Goal: Task Accomplishment & Management: Use online tool/utility

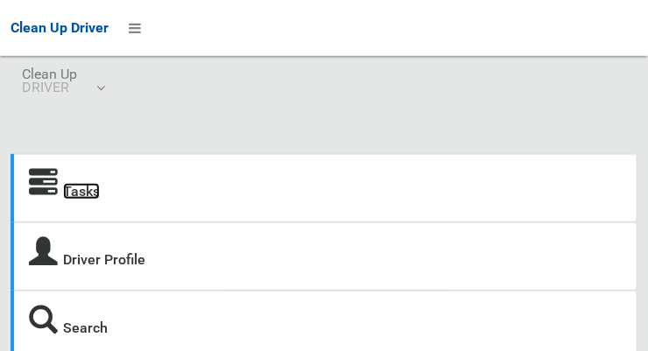
click at [81, 200] on link "Tasks" at bounding box center [81, 191] width 37 height 17
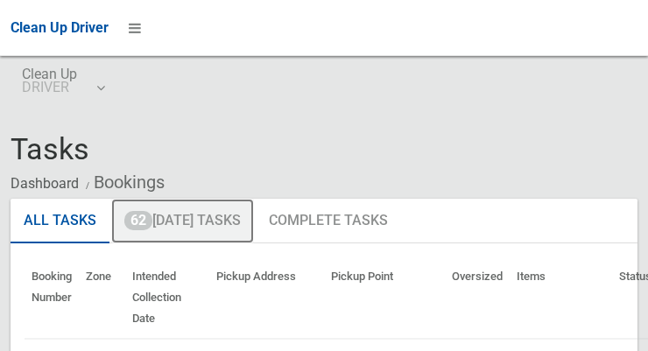
click at [228, 225] on link "62 Today's Tasks" at bounding box center [182, 222] width 143 height 46
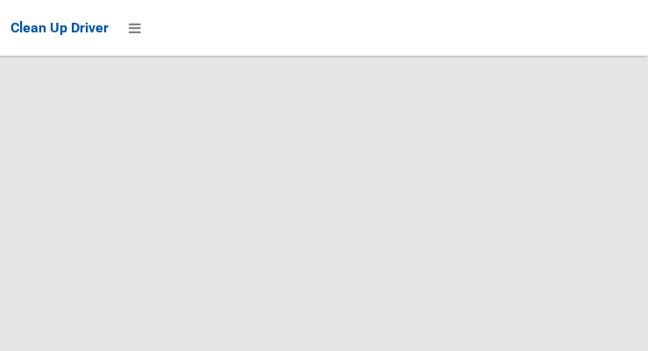
scroll to position [14113, 0]
click at [131, 36] on icon at bounding box center [135, 28] width 12 height 30
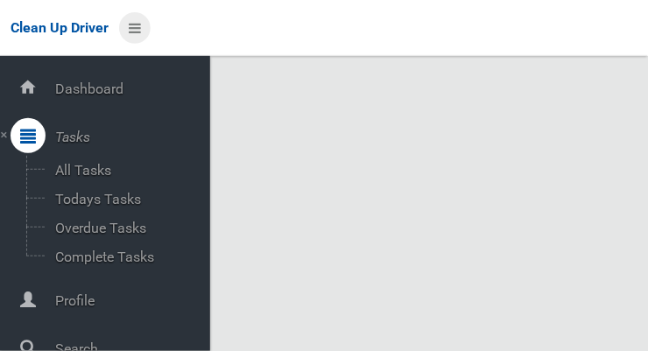
scroll to position [94, 0]
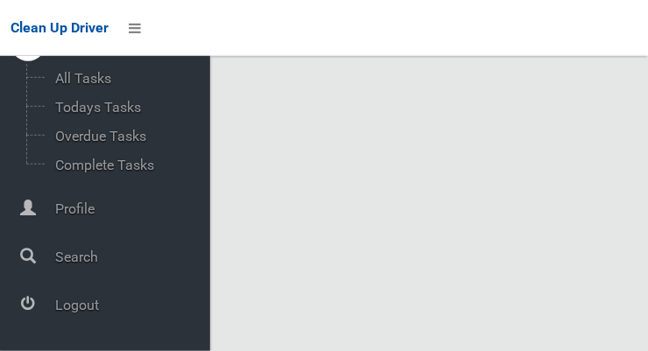
click at [70, 313] on span "Logout" at bounding box center [130, 305] width 160 height 17
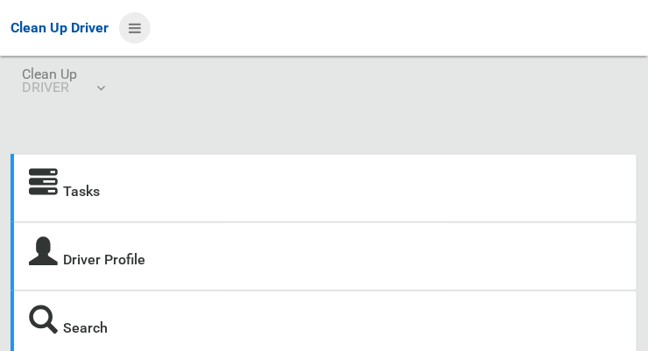
click at [137, 29] on icon at bounding box center [135, 28] width 12 height 30
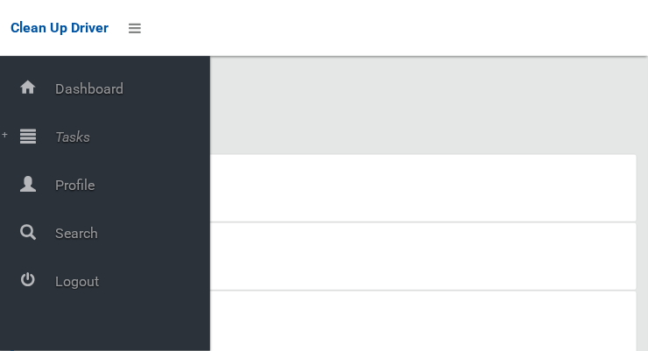
click at [55, 145] on span "Tasks" at bounding box center [130, 137] width 160 height 17
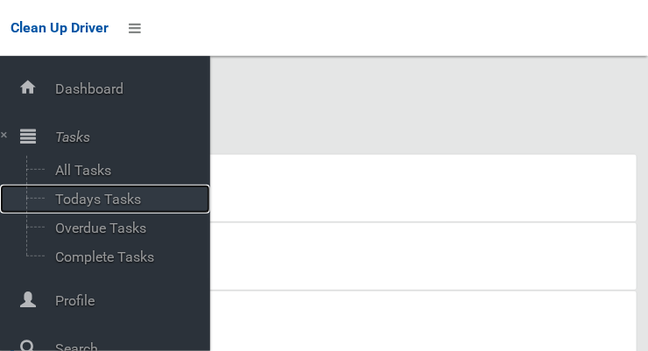
click at [70, 208] on span "Todays Tasks" at bounding box center [122, 199] width 145 height 17
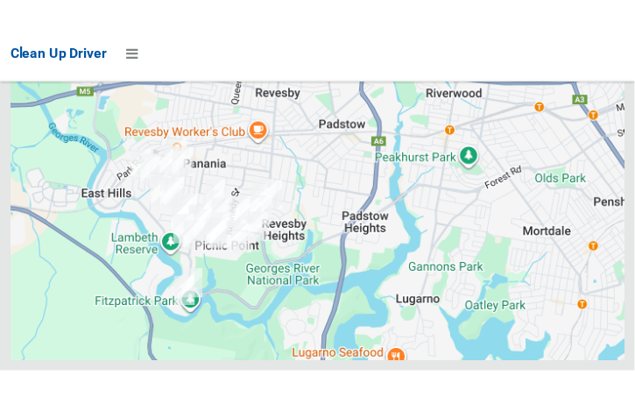
scroll to position [13585, 0]
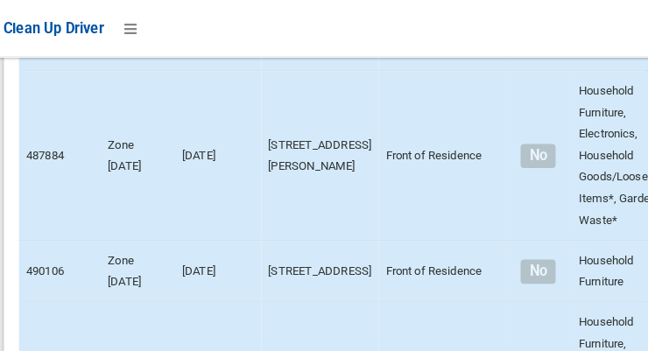
scroll to position [7203, 0]
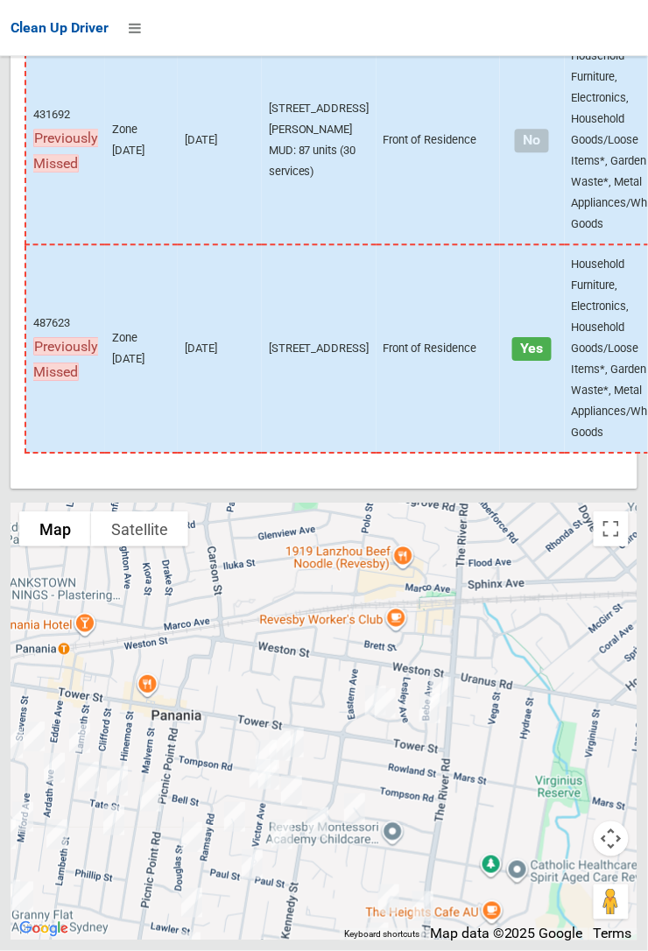
scroll to position [13152, 0]
click at [158, 350] on div at bounding box center [324, 722] width 627 height 438
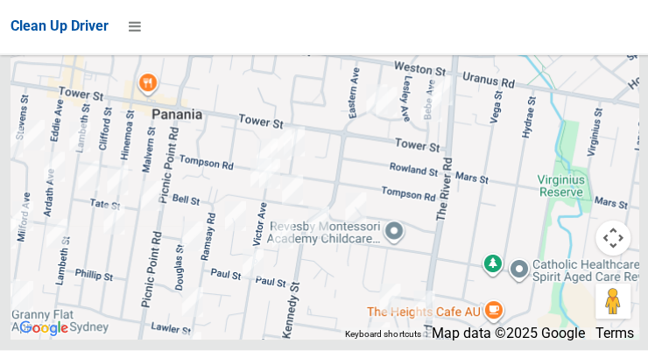
scroll to position [13777, 0]
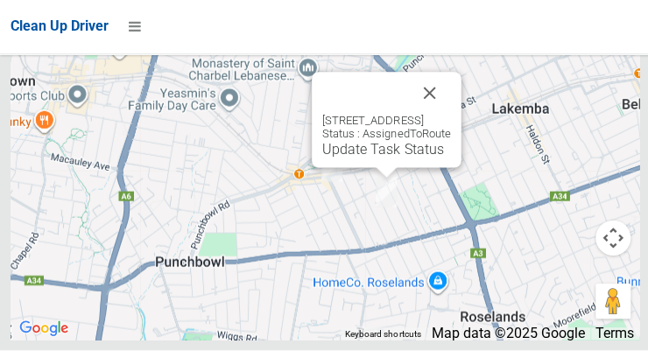
click at [449, 116] on button "Close" at bounding box center [428, 95] width 42 height 42
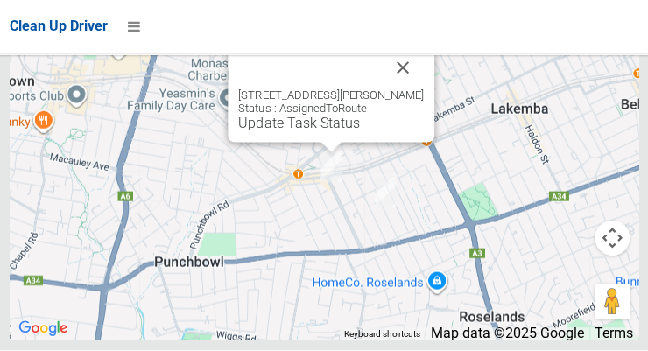
scroll to position [13140, 0]
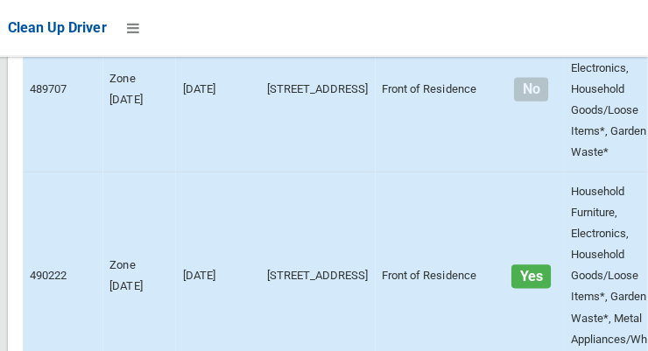
scroll to position [0, 0]
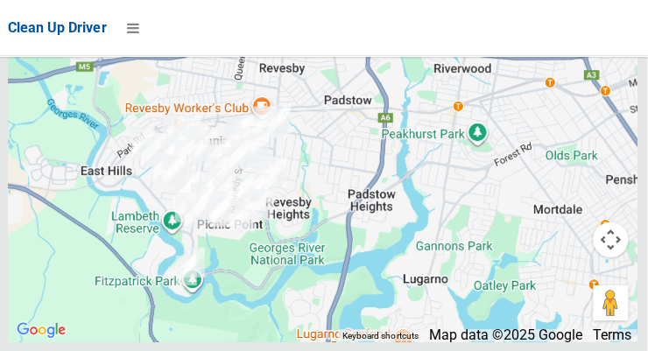
scroll to position [13777, 0]
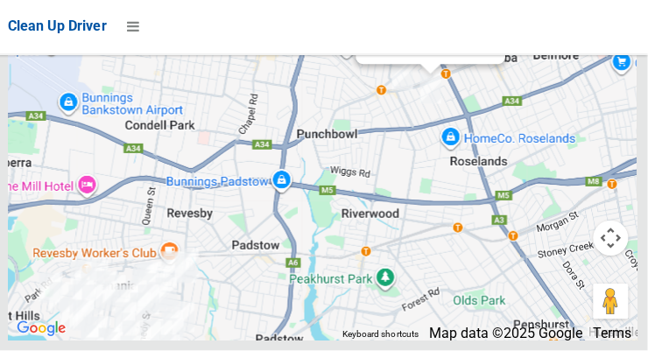
click at [380, 55] on link "Update Task Status" at bounding box center [428, 47] width 121 height 17
click at [368, 55] on link "Update Task Status" at bounding box center [428, 47] width 121 height 17
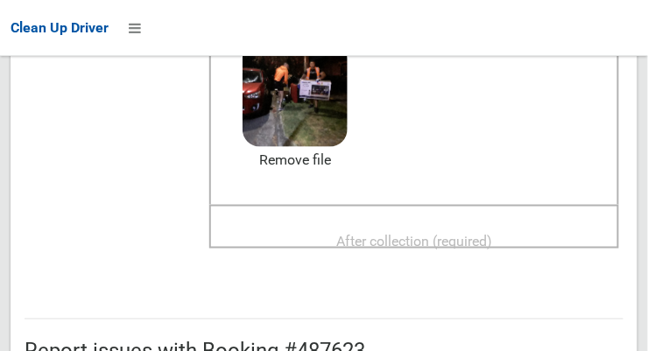
scroll to position [263, 0]
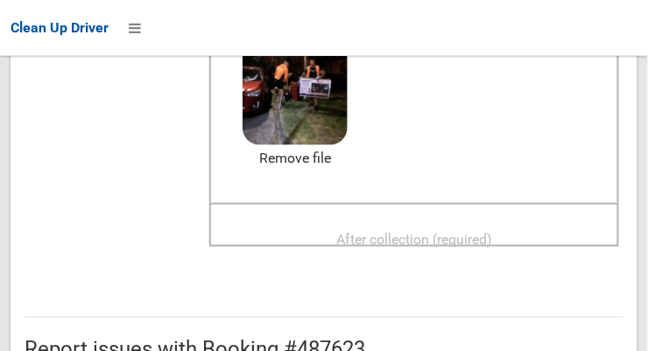
click at [391, 247] on span "After collection (required)" at bounding box center [414, 239] width 156 height 17
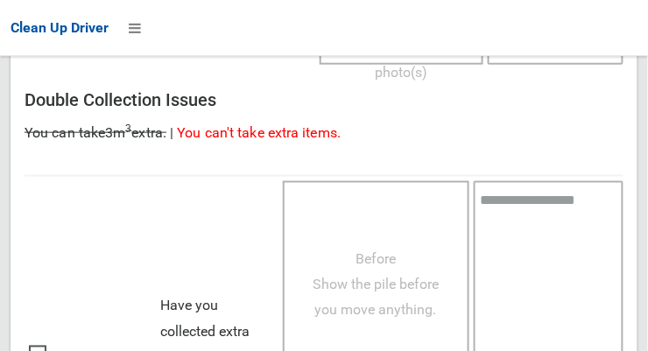
scroll to position [1597, 0]
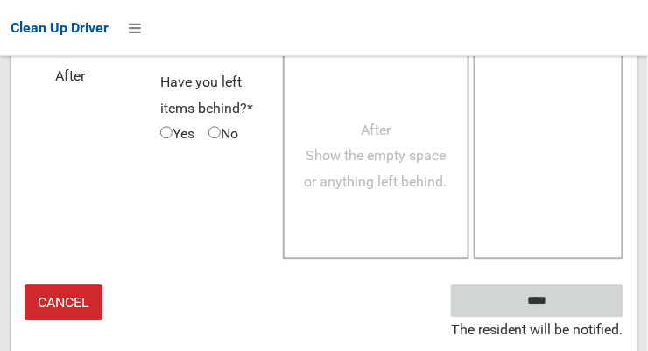
click at [563, 317] on input "****" at bounding box center [537, 301] width 172 height 32
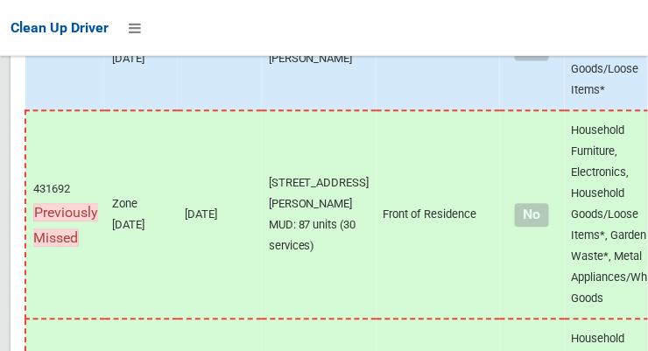
scroll to position [13778, 0]
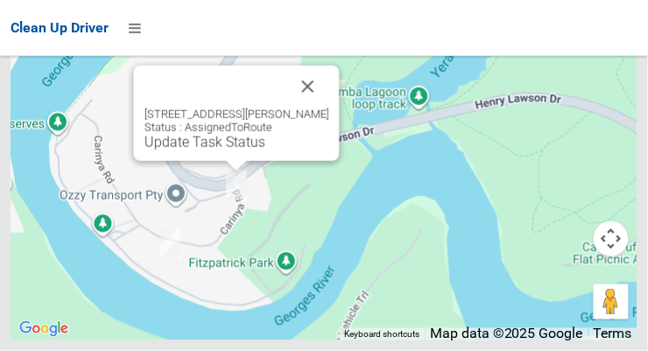
click at [195, 151] on link "Update Task Status" at bounding box center [204, 142] width 121 height 17
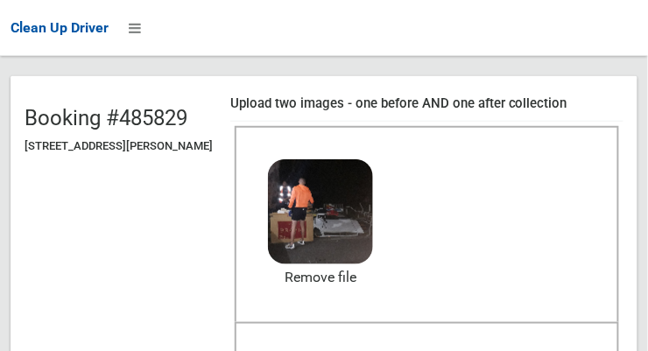
scroll to position [176, 0]
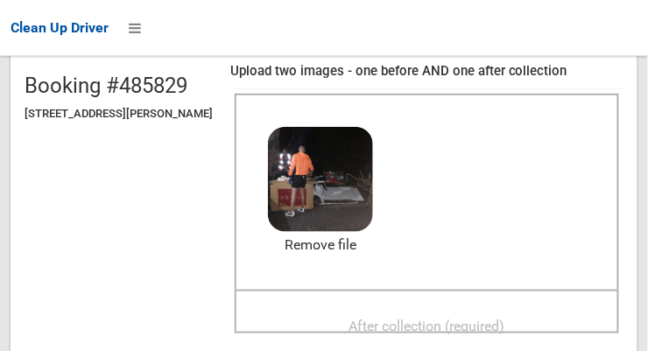
click at [433, 333] on span "After collection (required)" at bounding box center [427, 326] width 156 height 17
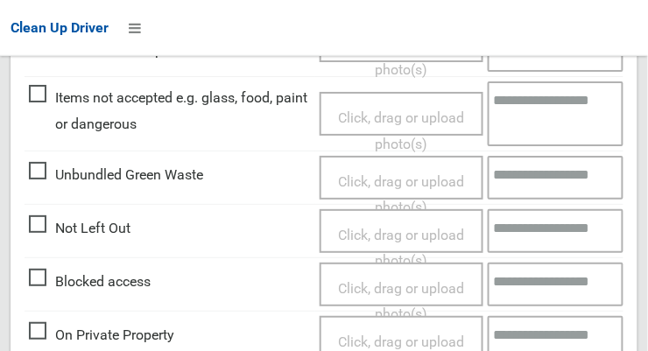
scroll to position [1598, 0]
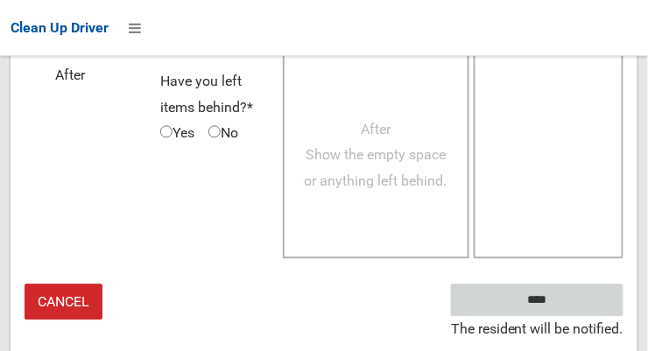
click at [563, 316] on input "****" at bounding box center [537, 300] width 172 height 32
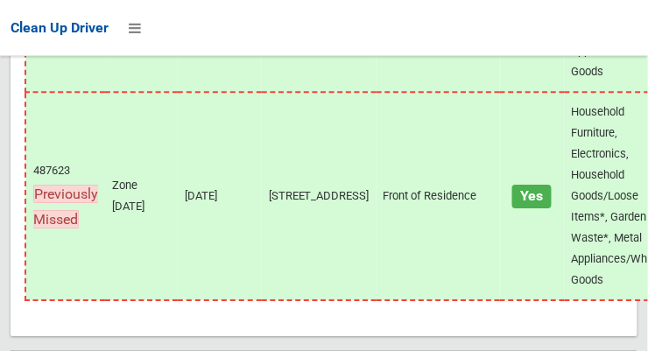
scroll to position [13778, 0]
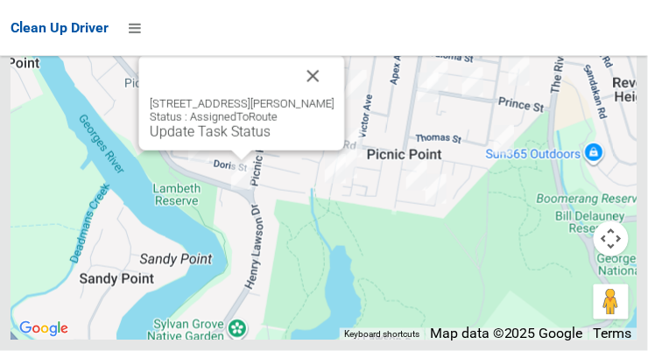
click at [334, 97] on button "Close" at bounding box center [313, 76] width 42 height 42
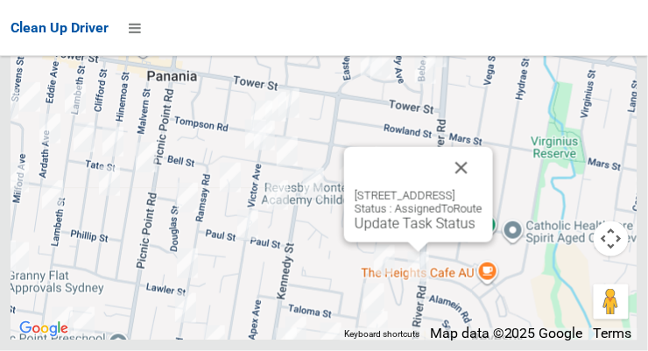
click at [482, 189] on button "Close" at bounding box center [461, 168] width 42 height 42
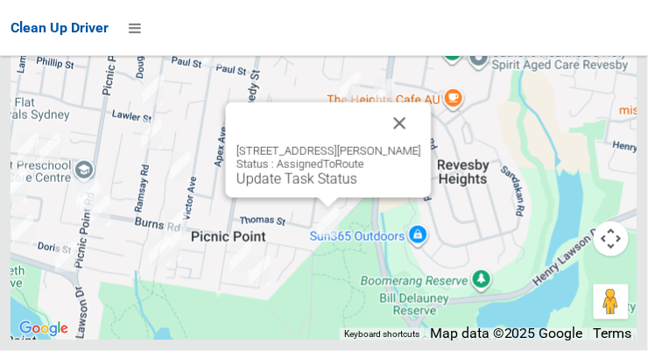
click at [415, 144] on button "Close" at bounding box center [400, 123] width 42 height 42
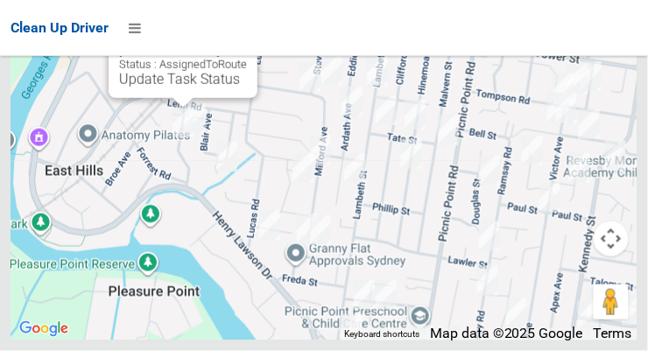
click at [247, 45] on button "Close" at bounding box center [226, 24] width 42 height 42
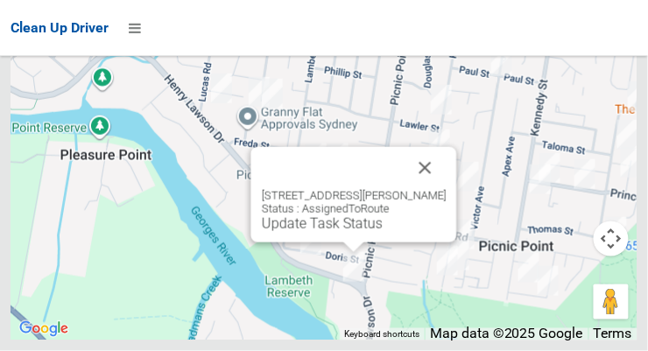
click at [447, 189] on button "Close" at bounding box center [426, 168] width 42 height 42
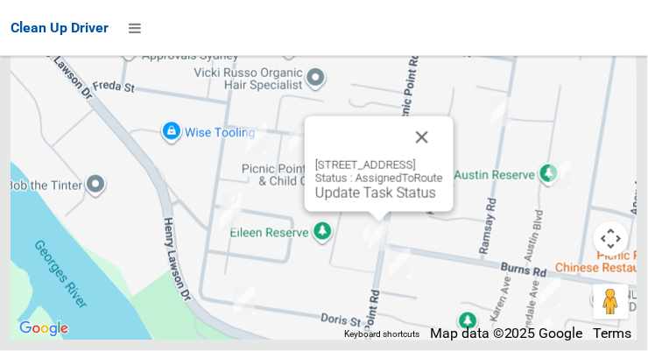
click at [443, 158] on button "Close" at bounding box center [422, 137] width 42 height 42
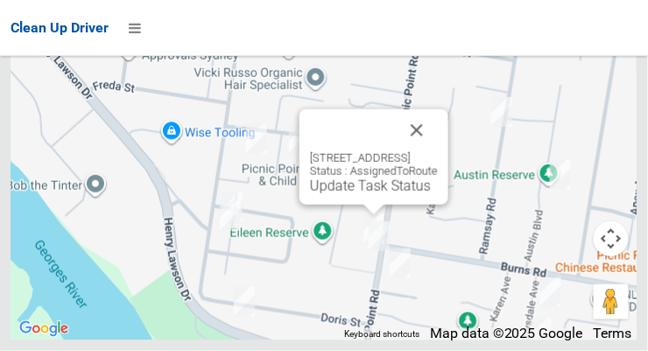
click at [438, 151] on button "Close" at bounding box center [417, 130] width 42 height 42
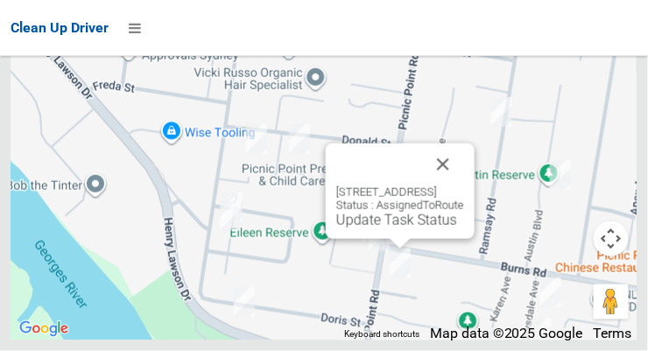
click at [464, 186] on button "Close" at bounding box center [443, 165] width 42 height 42
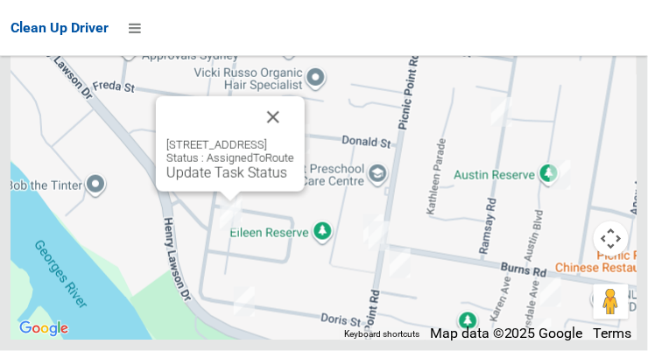
click at [294, 137] on button "Close" at bounding box center [273, 117] width 42 height 42
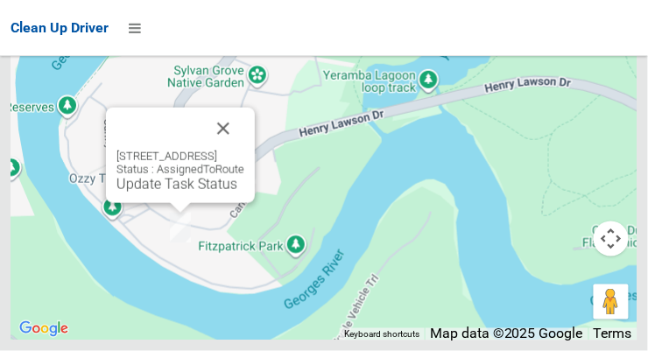
click at [168, 193] on link "Update Task Status" at bounding box center [176, 184] width 121 height 17
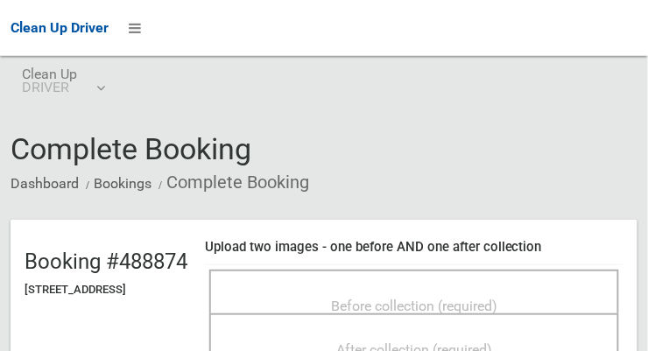
click at [342, 289] on div "Before collection (required)" at bounding box center [414, 305] width 371 height 32
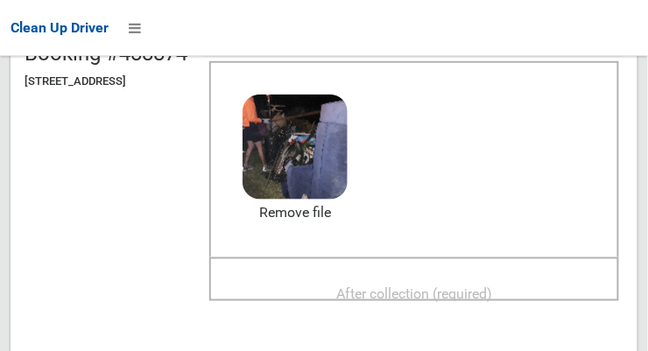
scroll to position [253, 0]
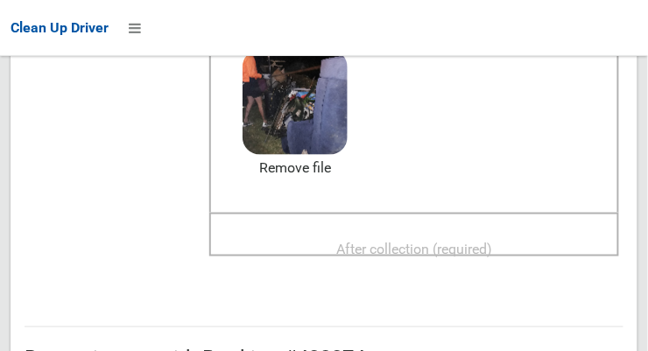
click at [382, 241] on span "After collection (required)" at bounding box center [414, 249] width 156 height 17
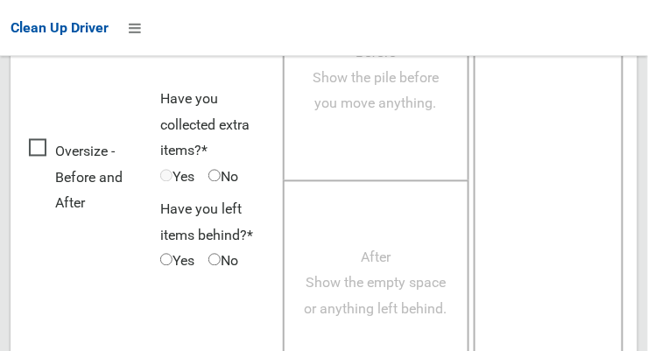
scroll to position [1583, 0]
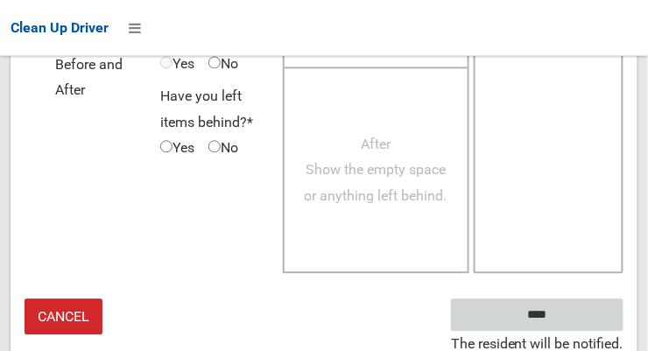
click at [570, 320] on input "****" at bounding box center [537, 315] width 172 height 32
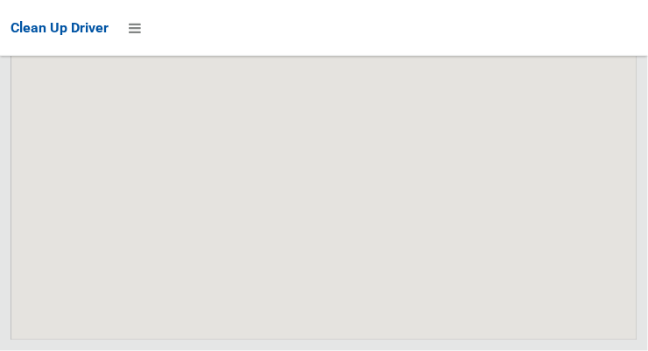
scroll to position [13777, 0]
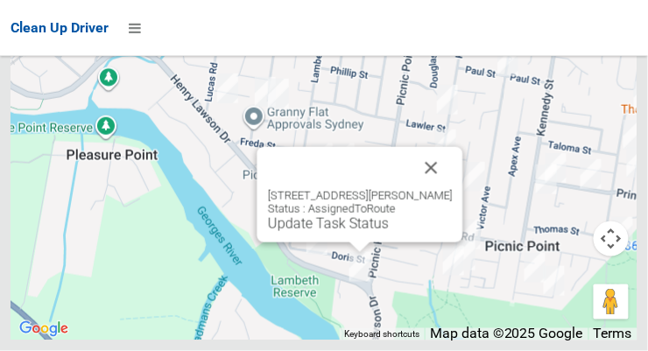
click at [327, 232] on link "Update Task Status" at bounding box center [328, 223] width 121 height 17
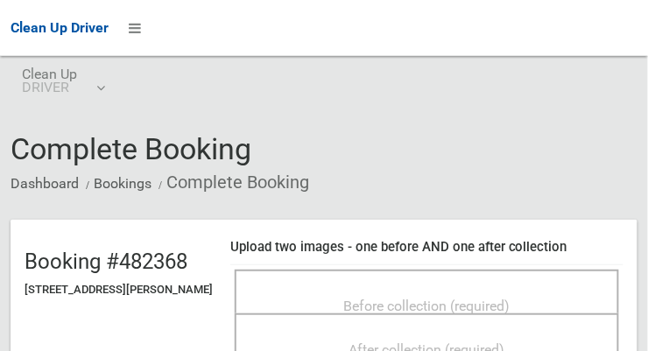
click at [399, 312] on span "Before collection (required)" at bounding box center [427, 306] width 166 height 17
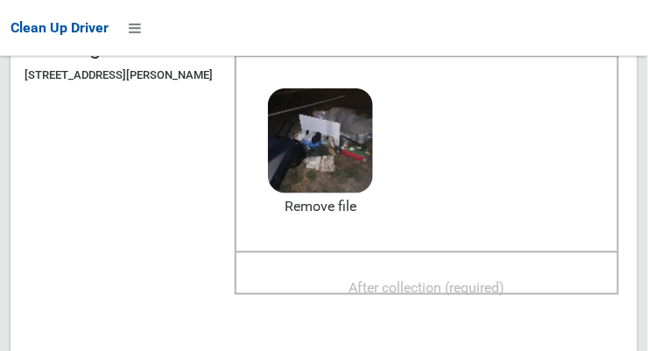
scroll to position [236, 0]
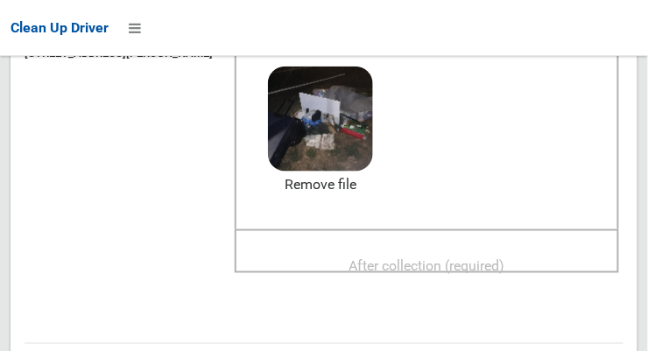
click at [405, 271] on span "After collection (required)" at bounding box center [427, 265] width 156 height 17
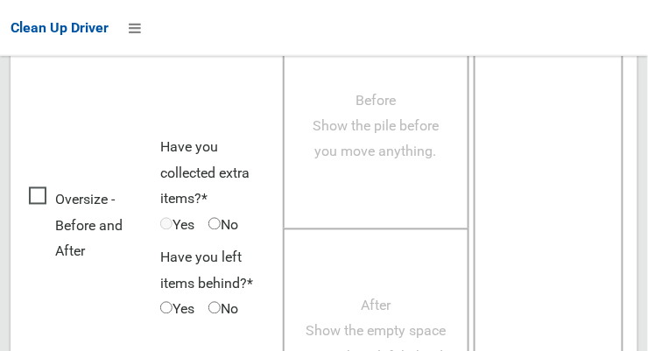
scroll to position [1597, 0]
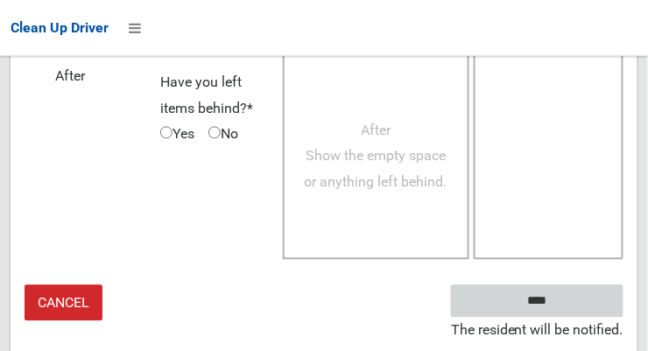
click at [570, 310] on input "****" at bounding box center [537, 301] width 172 height 32
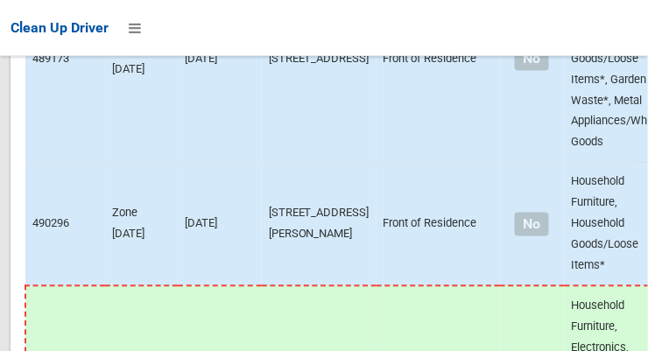
scroll to position [13777, 0]
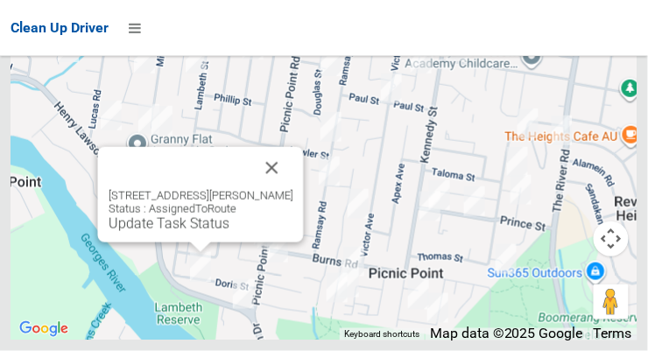
click at [293, 189] on button "Close" at bounding box center [272, 168] width 42 height 42
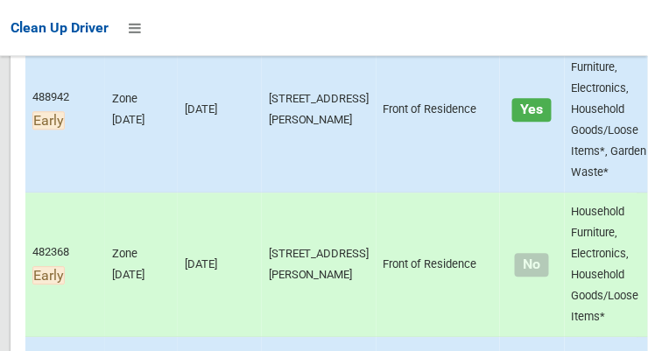
scroll to position [599, 0]
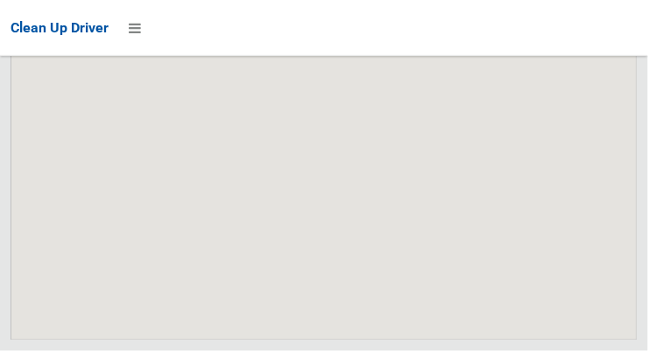
scroll to position [13777, 0]
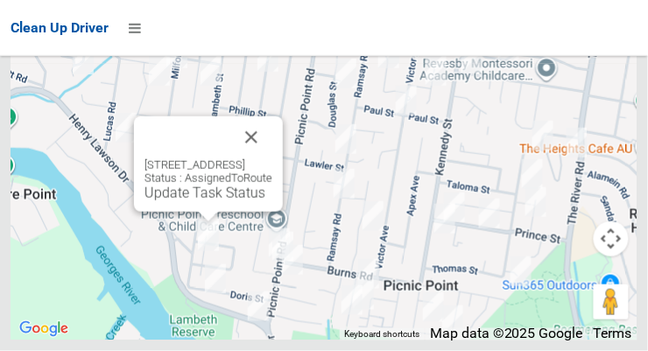
click at [272, 158] on button "Close" at bounding box center [251, 137] width 42 height 42
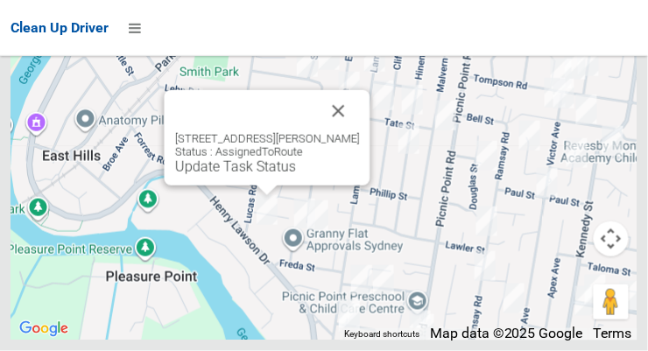
click at [360, 132] on button "Close" at bounding box center [339, 111] width 42 height 42
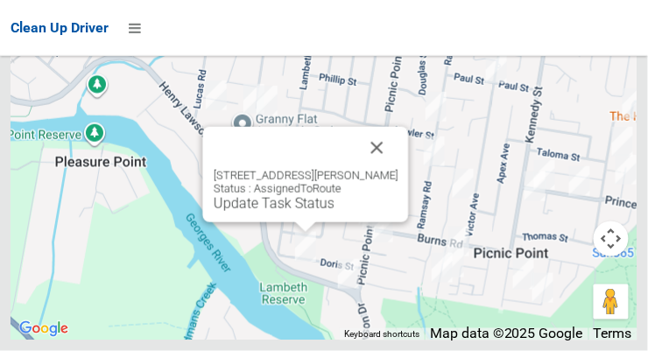
click at [398, 169] on button "Close" at bounding box center [377, 148] width 42 height 42
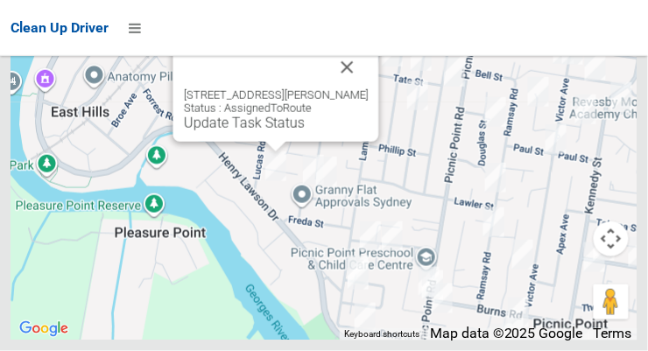
click at [379, 121] on div "717 Henry Lawson Drive, EAST HILLS NSW 2213 Status : AssignedToRoute Update Tas…" at bounding box center [276, 93] width 206 height 95
click at [369, 88] on button "Close" at bounding box center [348, 67] width 42 height 42
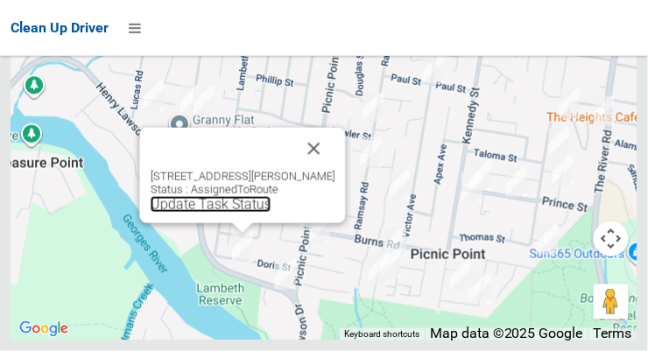
click at [207, 213] on link "Update Task Status" at bounding box center [211, 204] width 121 height 17
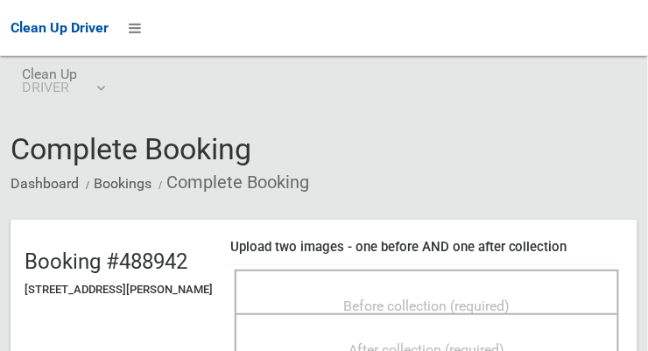
click at [377, 312] on span "Before collection (required)" at bounding box center [427, 306] width 166 height 17
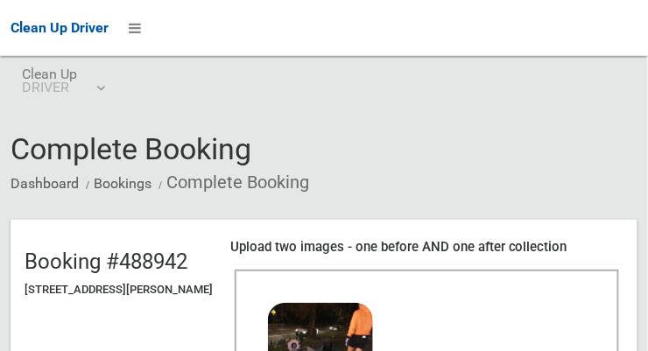
click at [646, 12] on div "Clean Up Driver" at bounding box center [324, 28] width 648 height 56
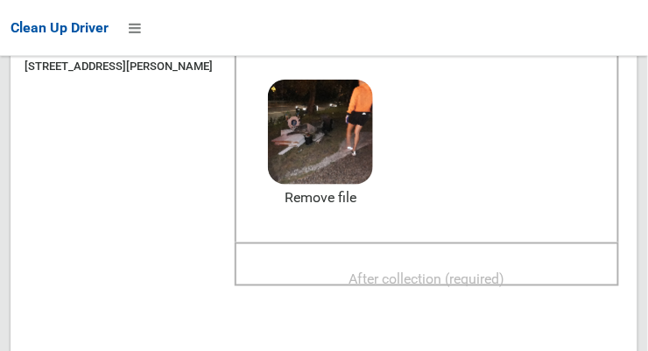
scroll to position [219, 0]
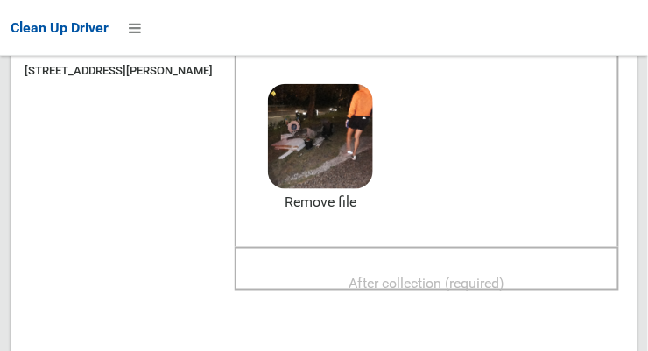
click at [400, 289] on span "After collection (required)" at bounding box center [427, 283] width 156 height 17
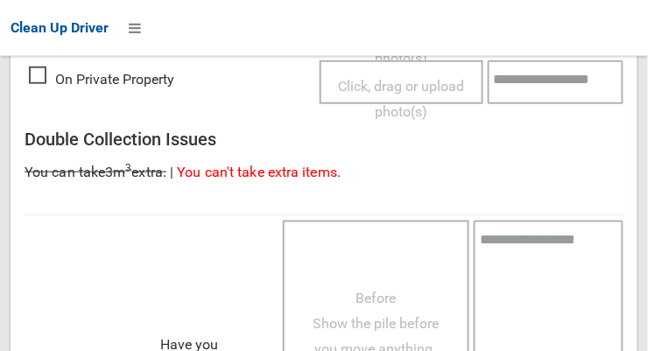
scroll to position [1597, 0]
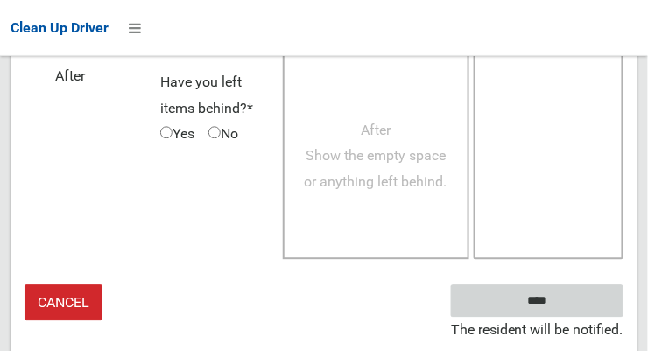
click at [563, 310] on input "****" at bounding box center [537, 301] width 172 height 32
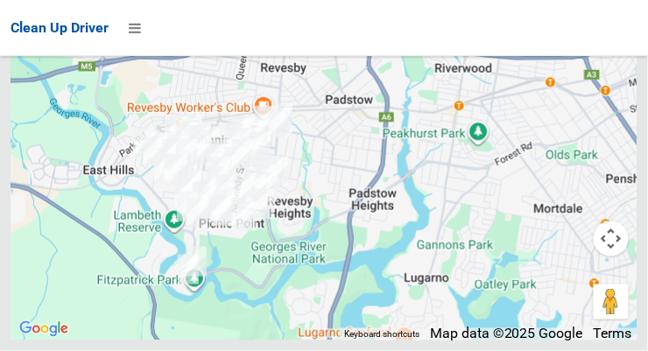
scroll to position [13778, 0]
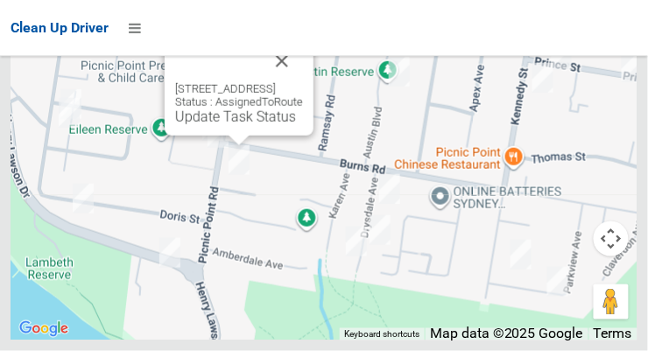
click at [303, 82] on button "Close" at bounding box center [282, 61] width 42 height 42
click at [190, 125] on link "Update Task Status" at bounding box center [235, 117] width 121 height 17
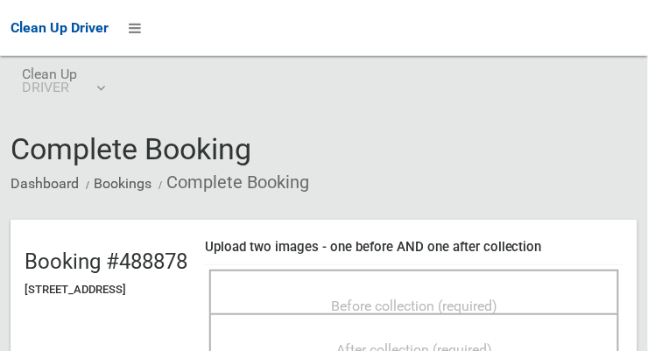
click at [371, 299] on span "Before collection (required)" at bounding box center [414, 306] width 166 height 17
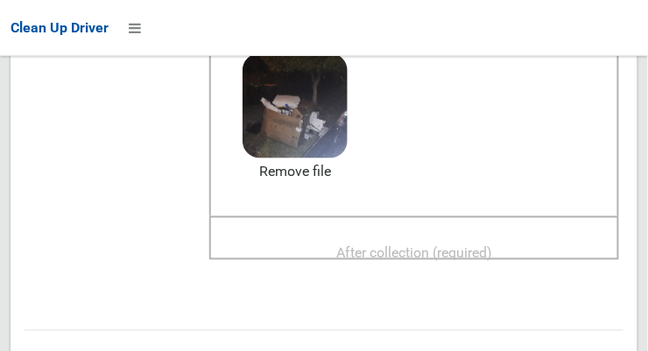
scroll to position [270, 0]
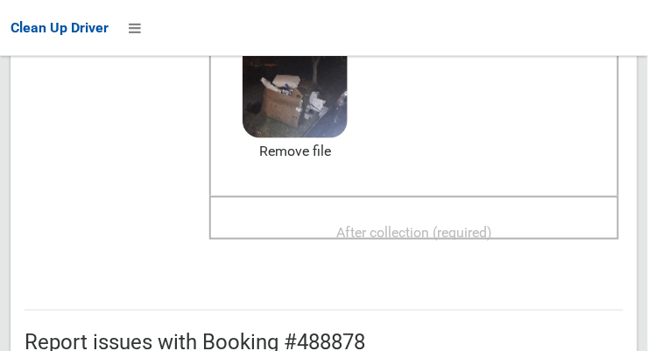
click at [401, 224] on span "After collection (required)" at bounding box center [414, 232] width 156 height 17
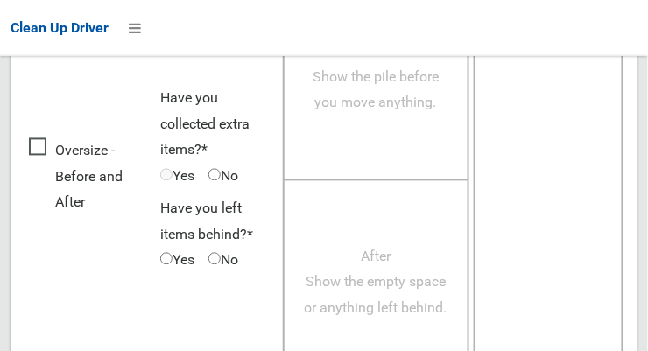
scroll to position [1583, 0]
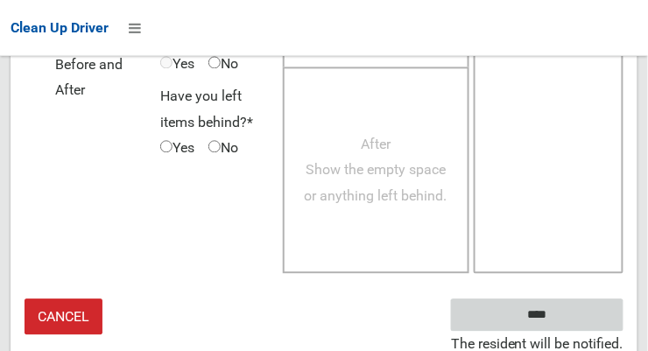
click at [563, 308] on input "****" at bounding box center [537, 315] width 172 height 32
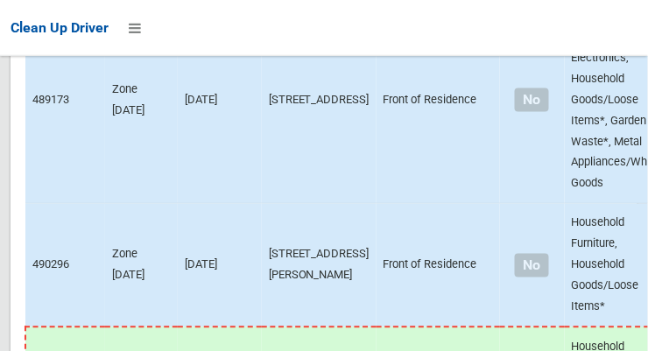
scroll to position [13777, 0]
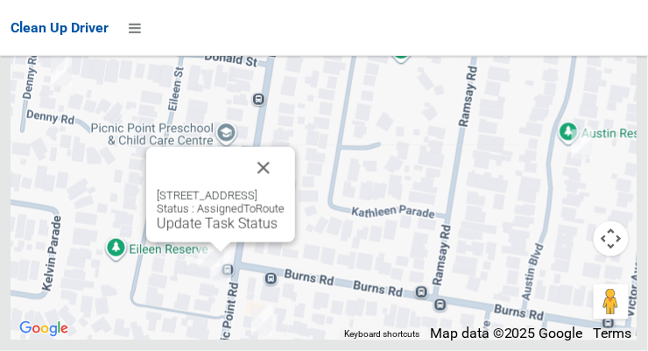
click at [185, 232] on link "Update Task Status" at bounding box center [217, 223] width 121 height 17
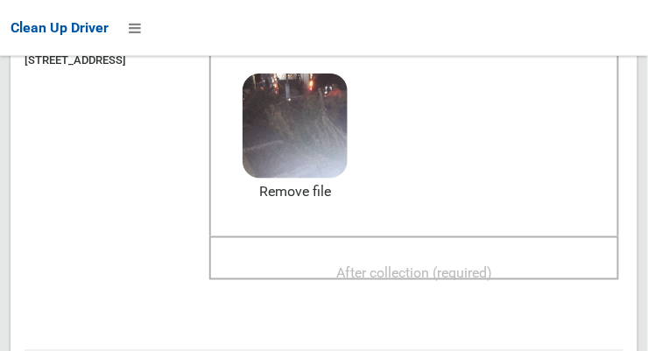
scroll to position [229, 0]
click at [414, 264] on span "After collection (required)" at bounding box center [414, 272] width 156 height 17
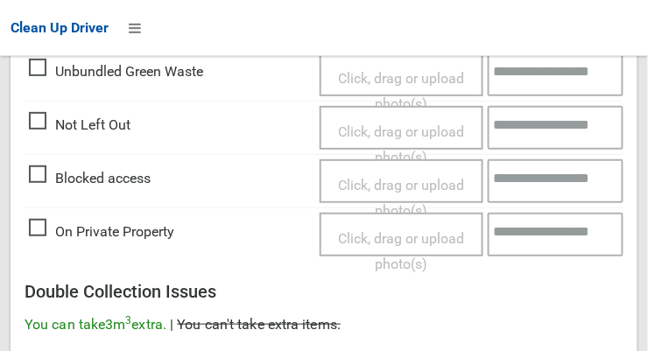
scroll to position [1583, 0]
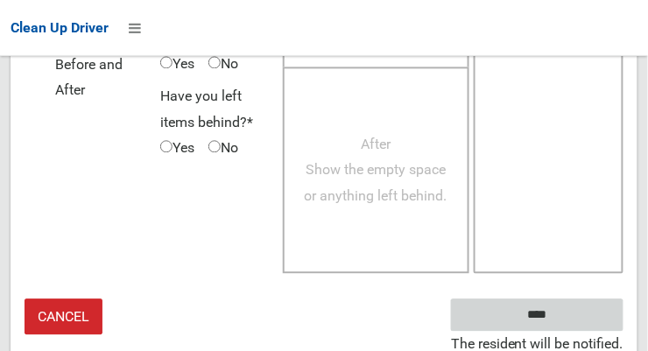
click at [563, 312] on input "****" at bounding box center [537, 315] width 172 height 32
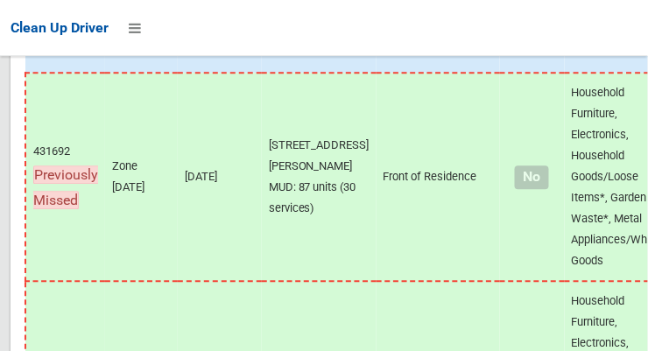
scroll to position [13777, 0]
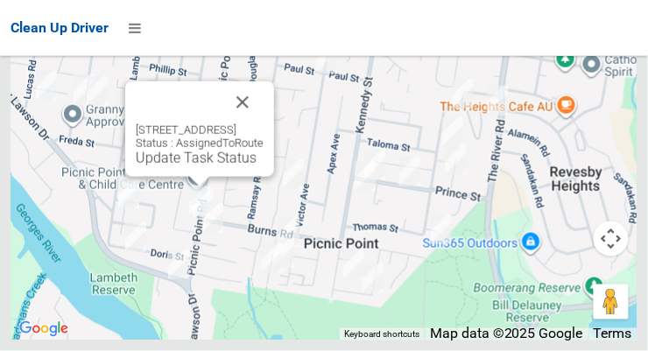
click at [264, 123] on button "Close" at bounding box center [243, 102] width 42 height 42
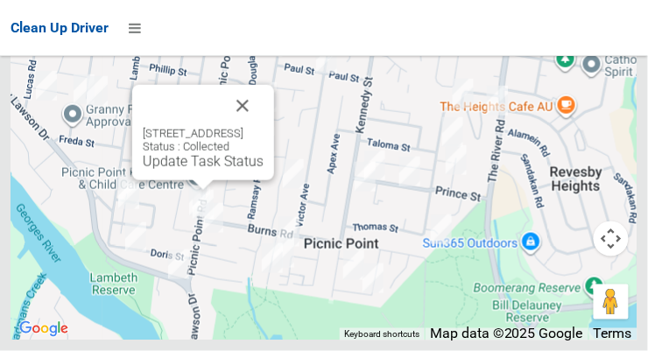
click at [264, 123] on button "Close" at bounding box center [243, 106] width 42 height 42
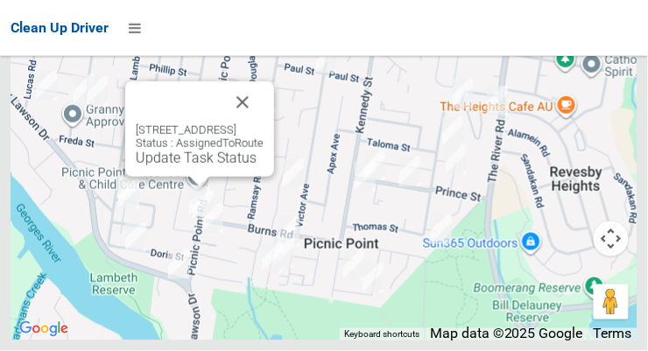
click at [264, 123] on button "Close" at bounding box center [243, 102] width 42 height 42
click at [172, 166] on div "3/148 Picnic Point Road, PICNIC POINT NSW 2213 Status : AssignedToRoute Update …" at bounding box center [200, 144] width 128 height 43
click at [158, 166] on link "Update Task Status" at bounding box center [196, 158] width 121 height 17
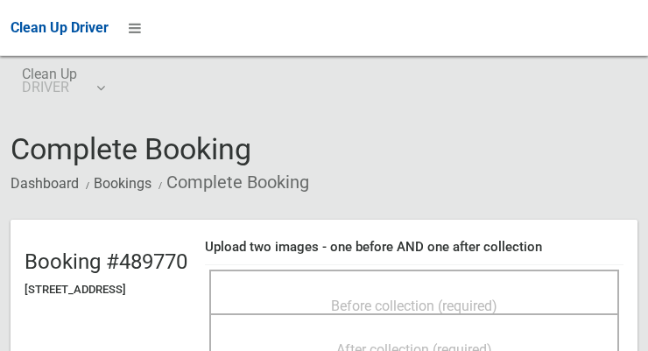
click at [425, 312] on span "Before collection (required)" at bounding box center [414, 306] width 166 height 17
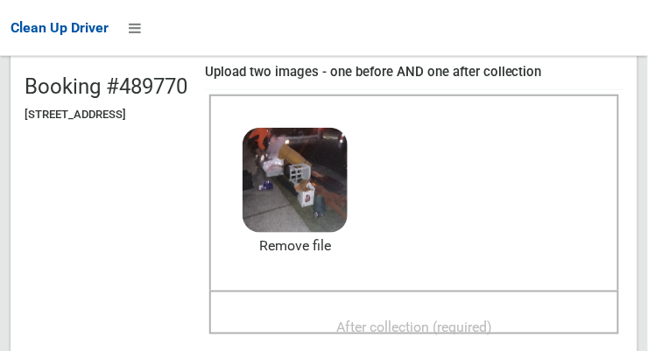
scroll to position [226, 0]
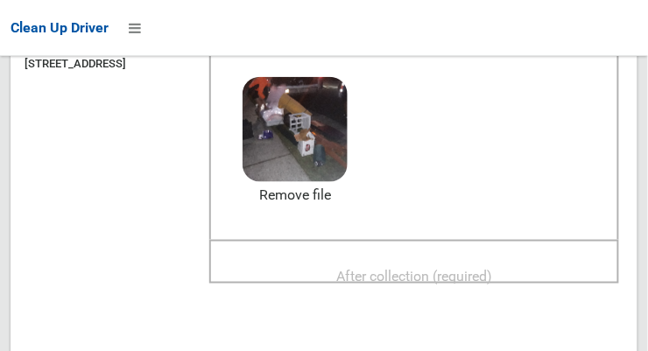
click at [405, 285] on span "After collection (required)" at bounding box center [414, 276] width 156 height 17
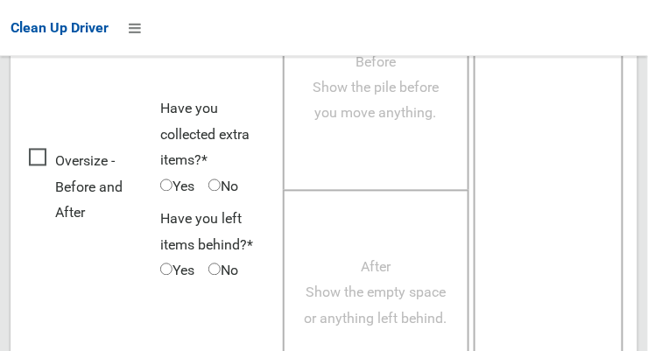
scroll to position [1597, 0]
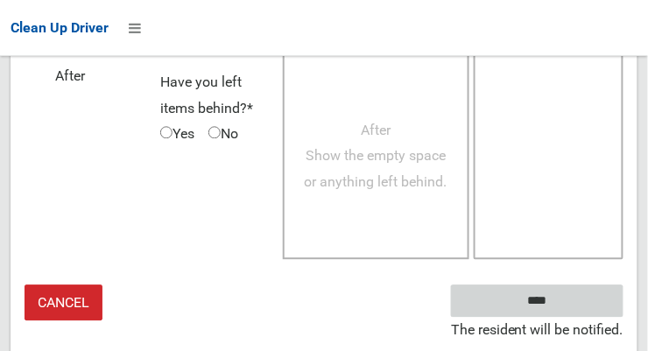
click at [563, 314] on input "****" at bounding box center [537, 301] width 172 height 32
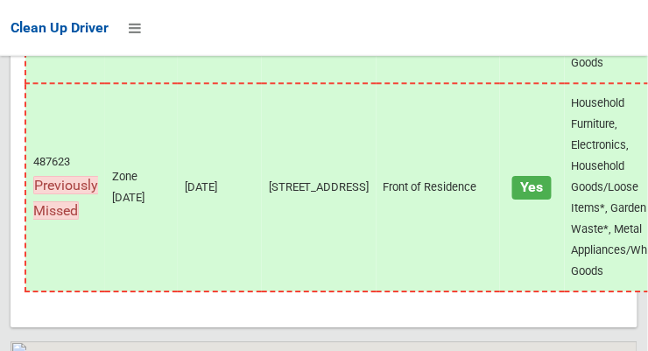
scroll to position [13777, 0]
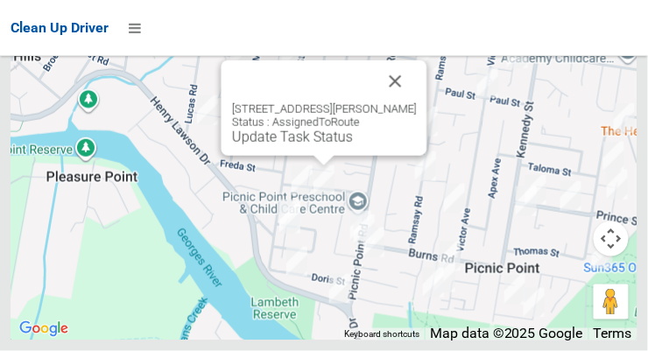
click at [410, 102] on button "Close" at bounding box center [396, 81] width 42 height 42
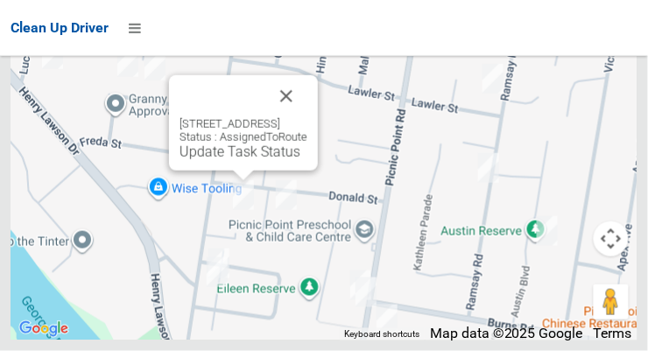
click at [307, 117] on button "Close" at bounding box center [286, 96] width 42 height 42
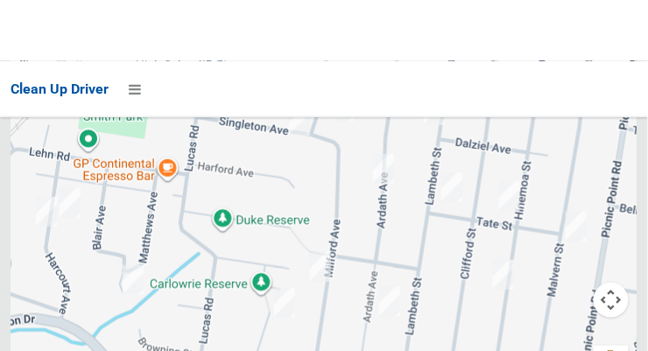
scroll to position [13778, 0]
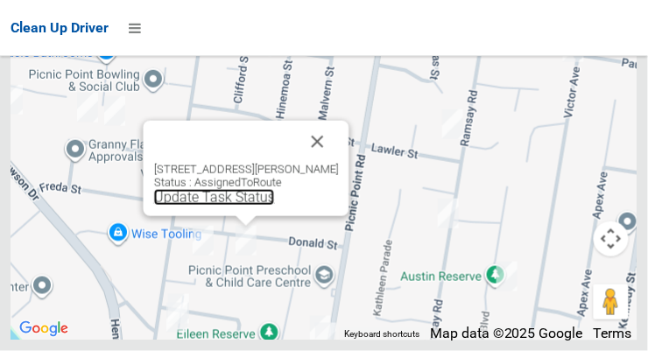
click at [234, 206] on link "Update Task Status" at bounding box center [214, 197] width 121 height 17
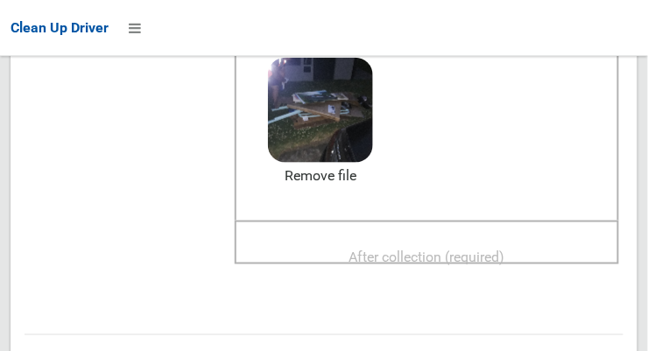
scroll to position [243, 0]
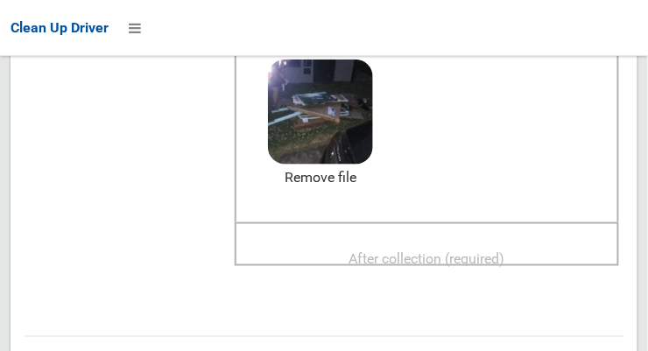
click at [384, 250] on span "After collection (required)" at bounding box center [427, 258] width 156 height 17
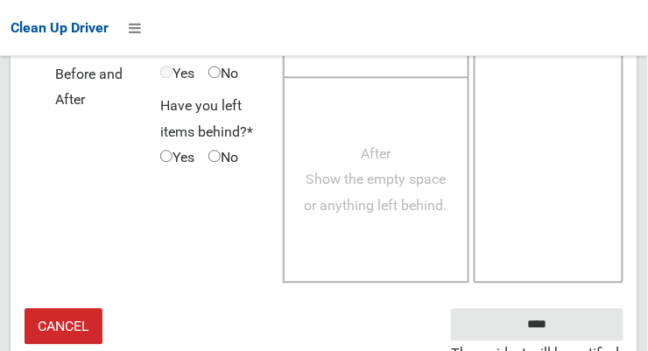
scroll to position [1583, 0]
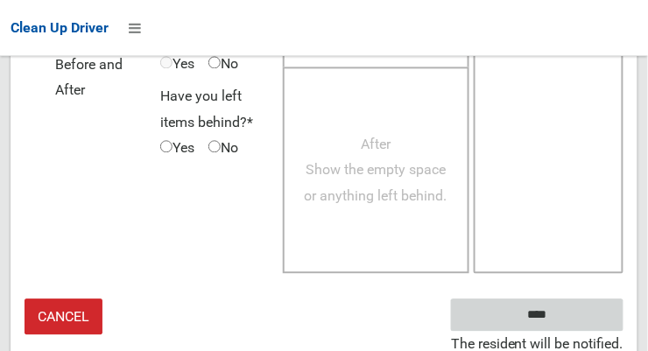
click at [563, 314] on input "****" at bounding box center [537, 315] width 172 height 32
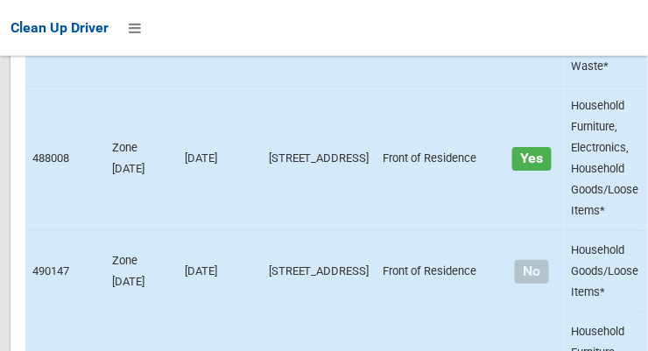
scroll to position [13778, 0]
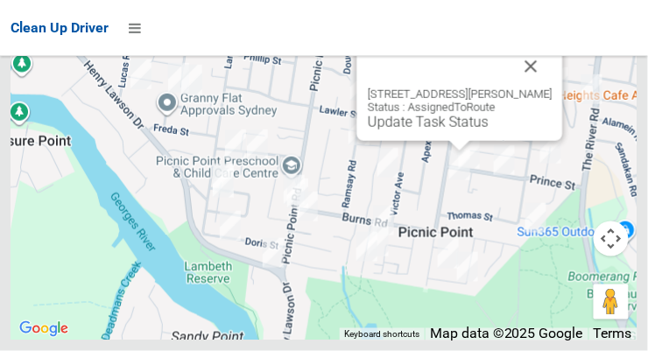
click at [553, 88] on button "Close" at bounding box center [531, 67] width 42 height 42
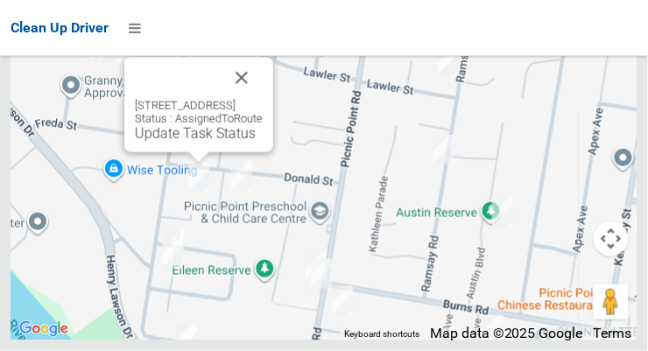
click at [168, 152] on div "135 Lambeth Street, PICNIC POINT NSW 2213 Status : AssignedToRoute Update Task …" at bounding box center [198, 104] width 149 height 95
click at [151, 142] on link "Update Task Status" at bounding box center [195, 133] width 121 height 17
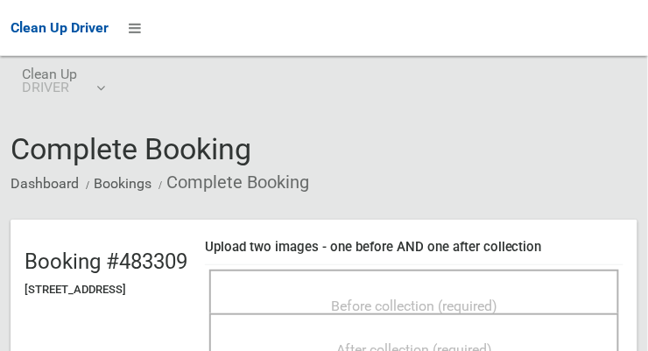
click at [327, 293] on div "Before collection (required)" at bounding box center [414, 305] width 371 height 32
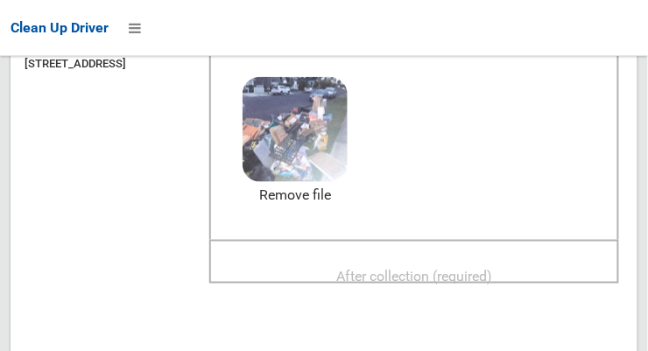
scroll to position [234, 0]
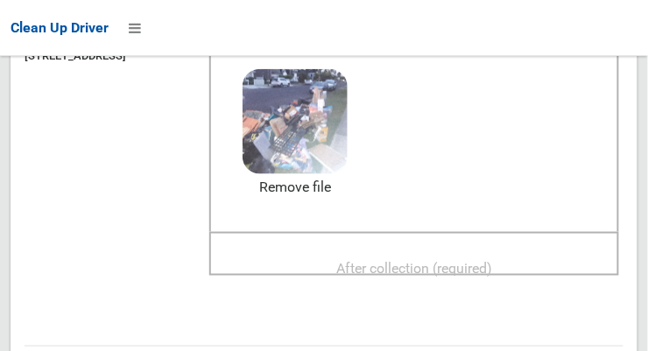
click at [405, 260] on span "After collection (required)" at bounding box center [414, 268] width 156 height 17
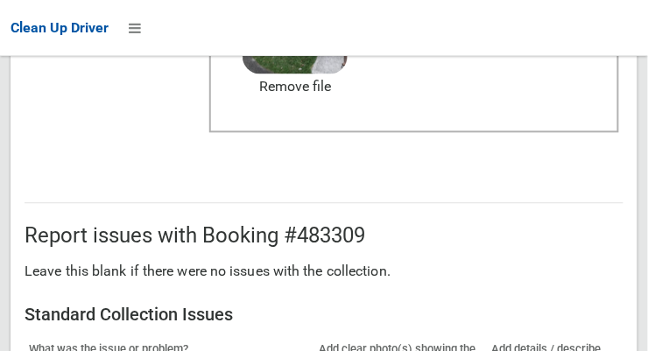
scroll to position [1054, 0]
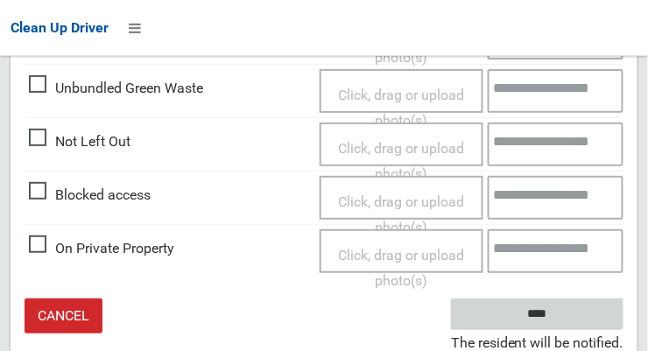
click at [563, 316] on input "****" at bounding box center [537, 315] width 172 height 32
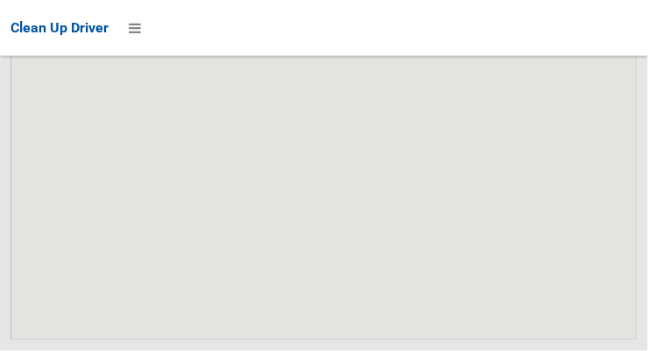
scroll to position [13778, 0]
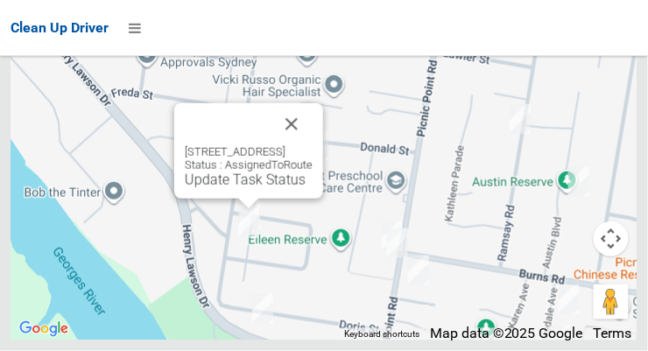
click at [313, 145] on button "Close" at bounding box center [292, 124] width 42 height 42
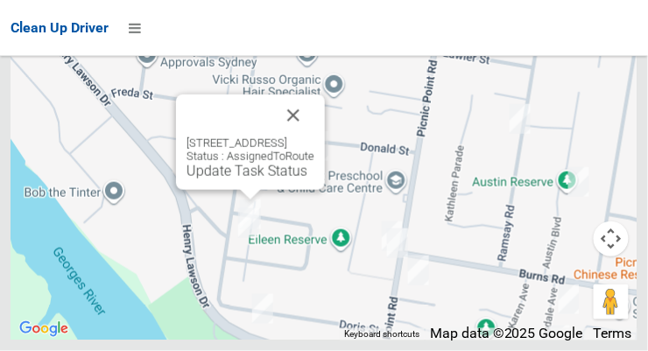
click at [219, 179] on link "Update Task Status" at bounding box center [247, 171] width 121 height 17
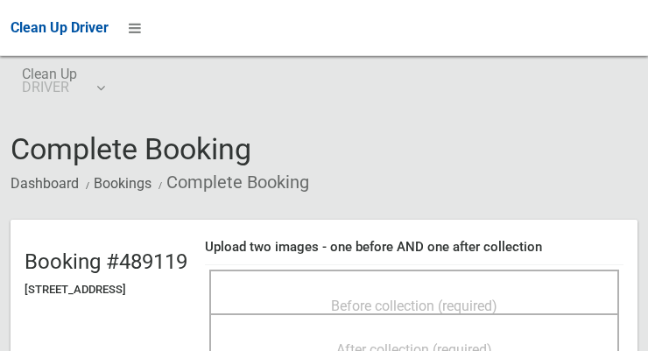
click at [346, 289] on div "Before collection (required)" at bounding box center [414, 305] width 371 height 32
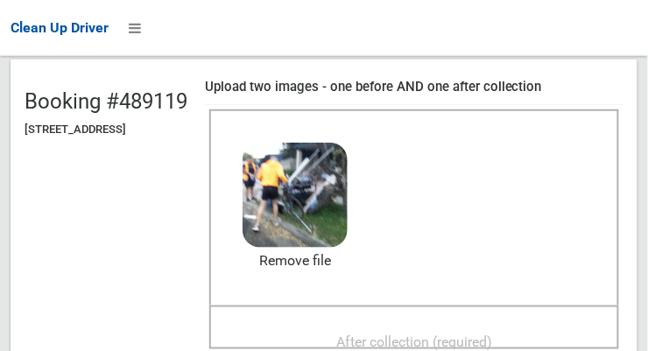
scroll to position [179, 0]
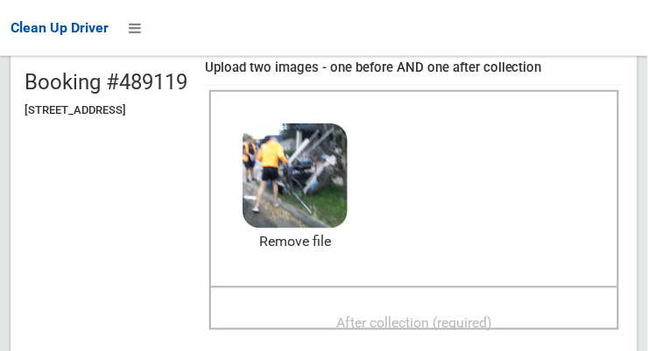
click at [475, 314] on span "After collection (required)" at bounding box center [414, 322] width 156 height 17
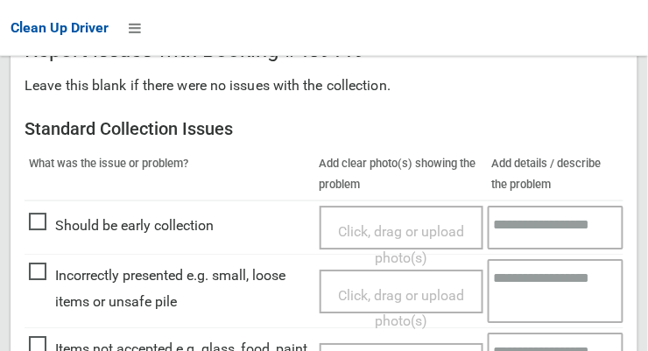
scroll to position [1583, 0]
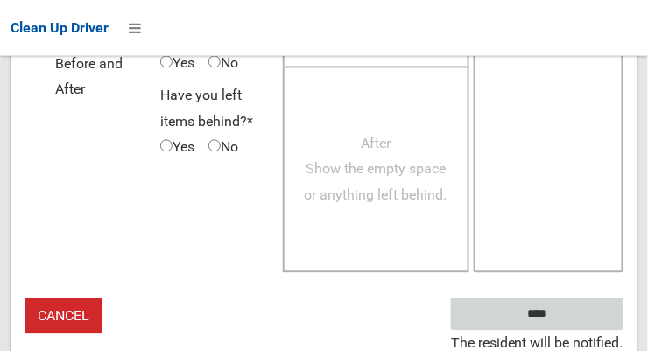
click at [563, 310] on input "****" at bounding box center [537, 315] width 172 height 32
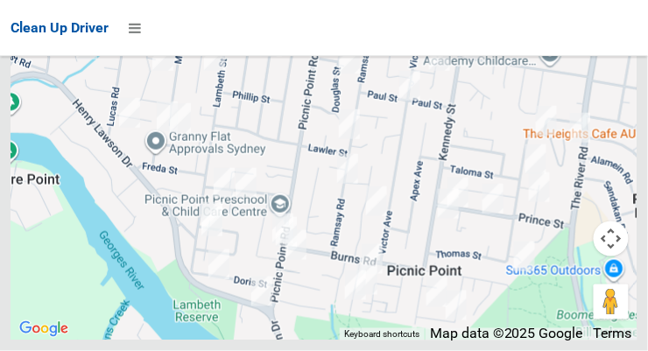
scroll to position [13778, 0]
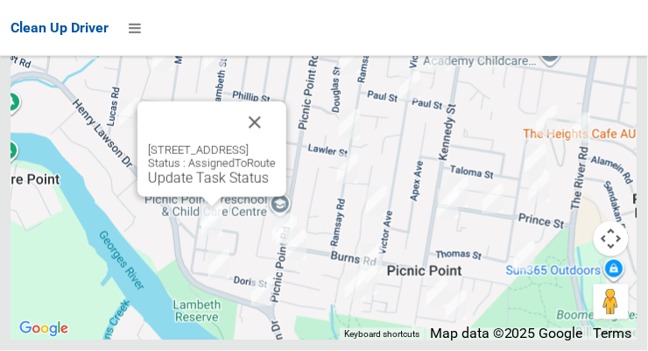
click at [182, 187] on link "Update Task Status" at bounding box center [208, 178] width 121 height 17
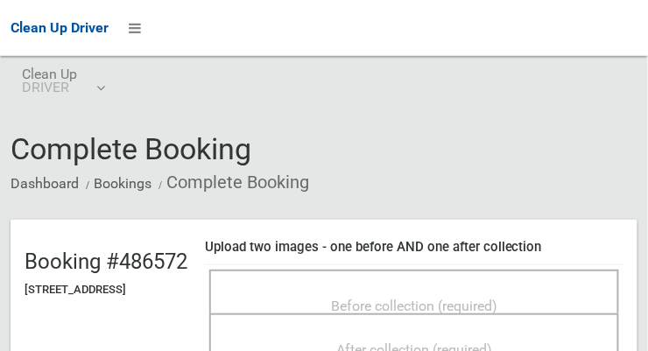
click at [356, 289] on div "Before collection (required)" at bounding box center [414, 305] width 371 height 32
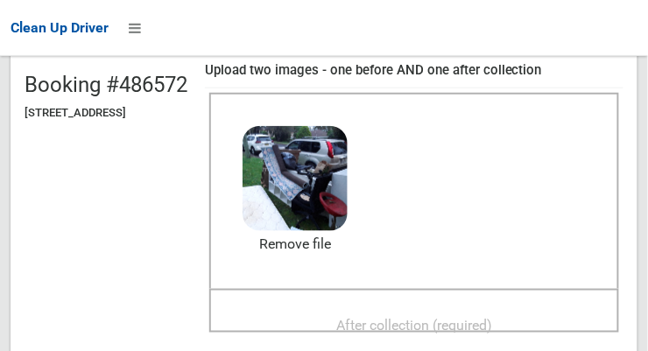
scroll to position [176, 0]
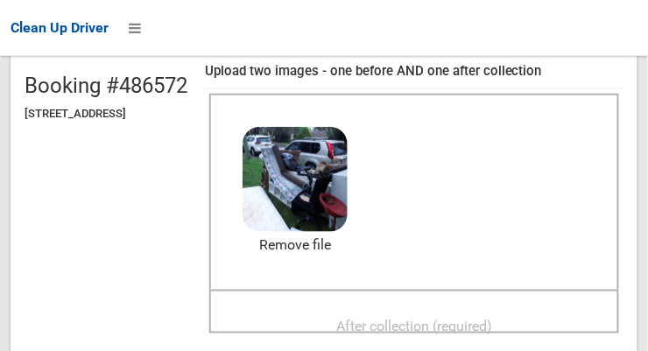
click at [458, 318] on span "After collection (required)" at bounding box center [414, 326] width 156 height 17
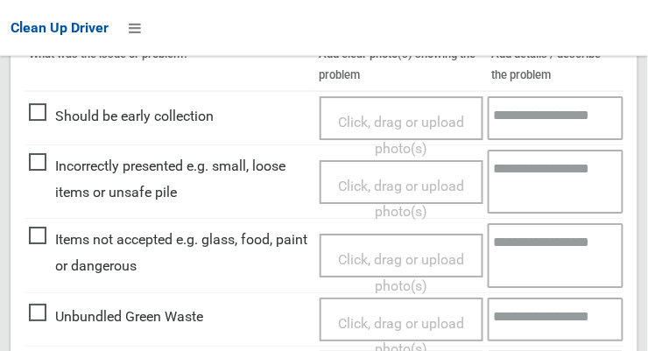
scroll to position [1583, 0]
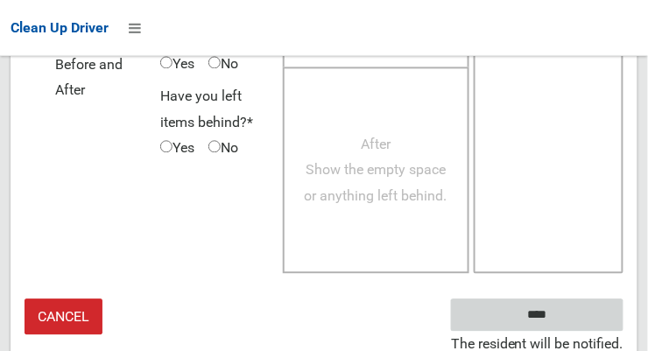
click at [563, 321] on input "****" at bounding box center [537, 315] width 172 height 32
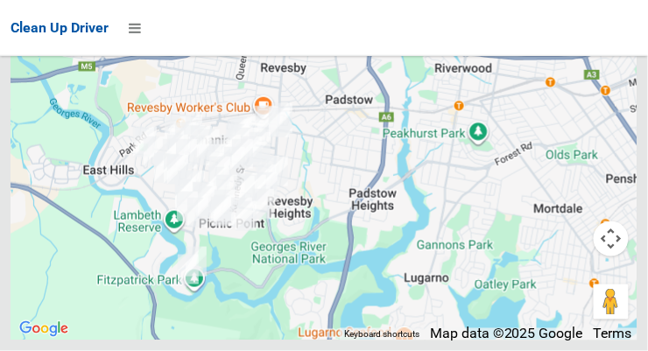
scroll to position [13778, 0]
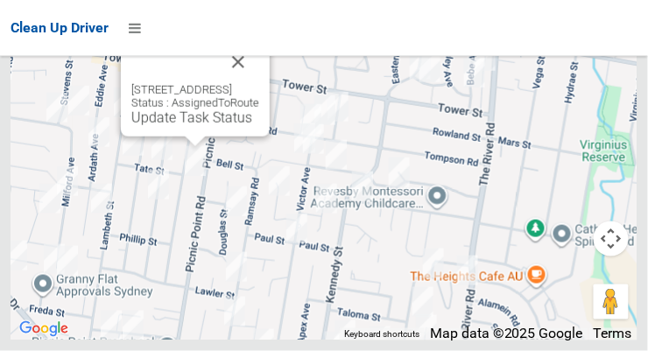
click at [259, 83] on button "Close" at bounding box center [238, 62] width 42 height 42
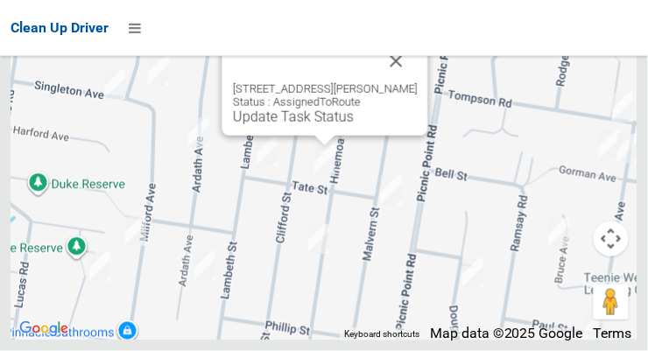
click at [384, 82] on button "Close" at bounding box center [397, 61] width 42 height 42
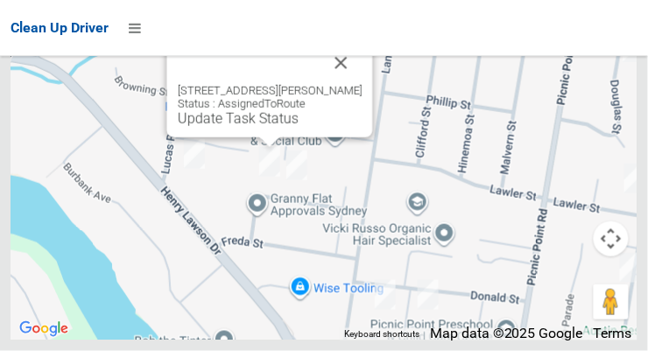
click at [257, 127] on link "Update Task Status" at bounding box center [238, 118] width 121 height 17
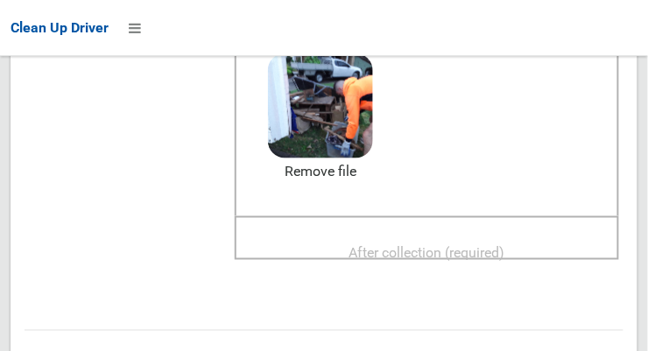
scroll to position [250, 0]
click at [372, 282] on div "Upload two images - one before AND one after collection Before collection (requ…" at bounding box center [426, 132] width 393 height 306
click at [349, 243] on span "After collection (required)" at bounding box center [427, 251] width 156 height 17
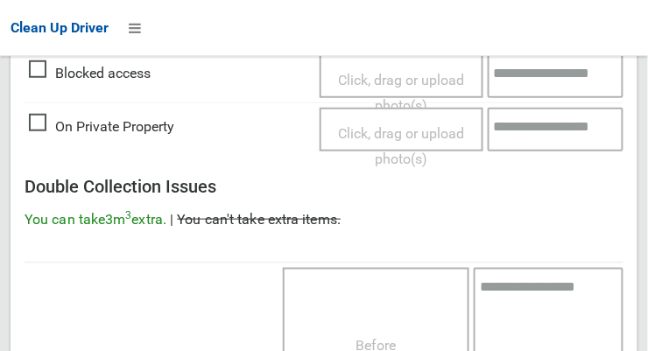
scroll to position [1583, 0]
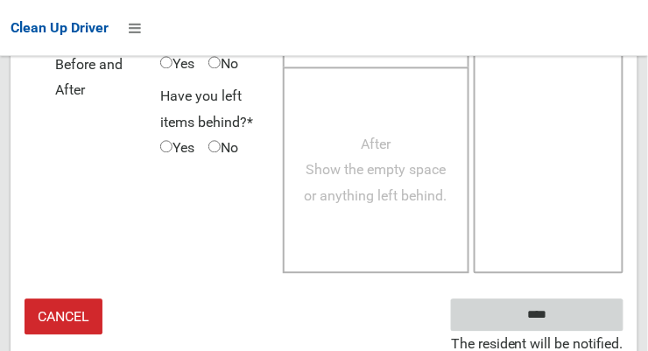
click at [563, 317] on input "****" at bounding box center [537, 315] width 172 height 32
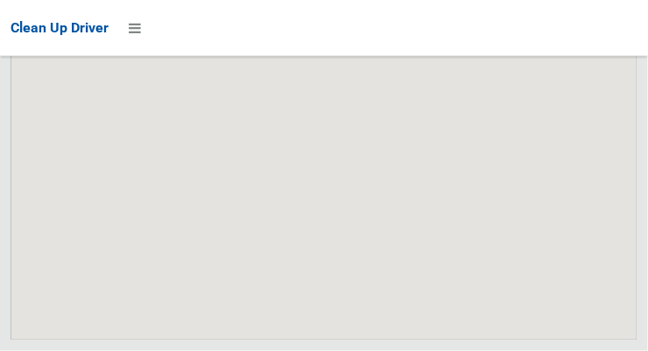
scroll to position [13778, 0]
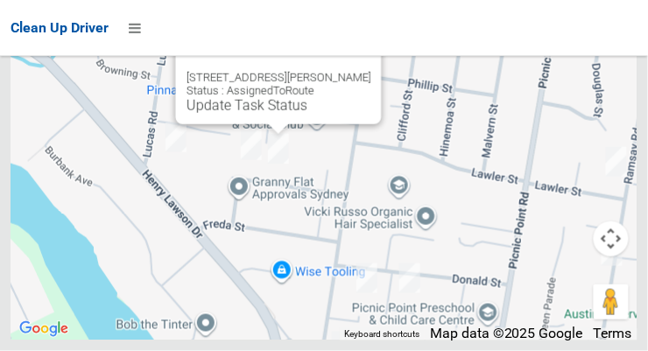
click at [250, 114] on link "Update Task Status" at bounding box center [247, 105] width 121 height 17
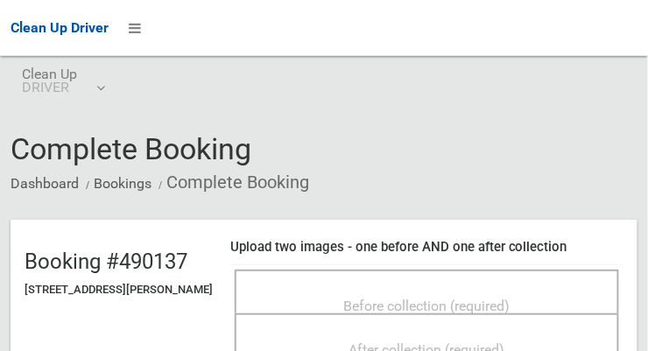
click at [344, 298] on span "Before collection (required)" at bounding box center [427, 306] width 166 height 17
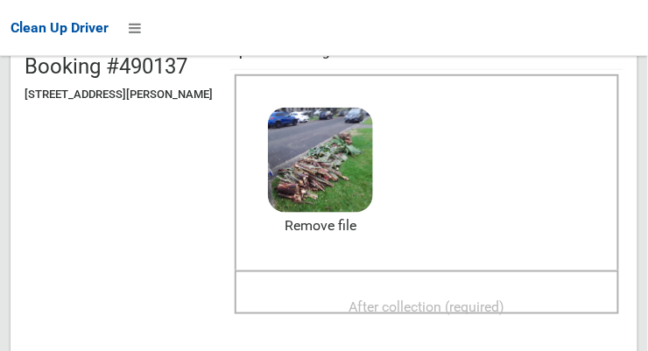
scroll to position [198, 0]
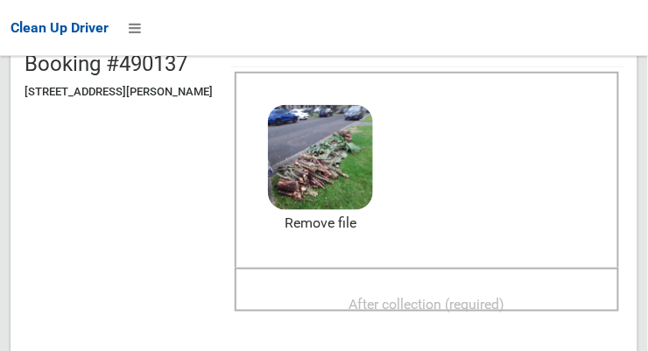
click at [349, 298] on span "After collection (required)" at bounding box center [427, 304] width 156 height 17
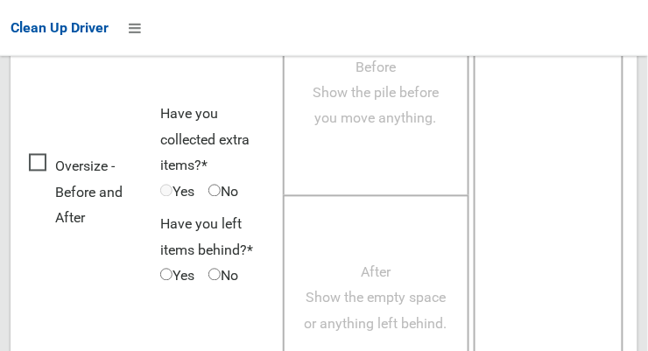
scroll to position [1583, 0]
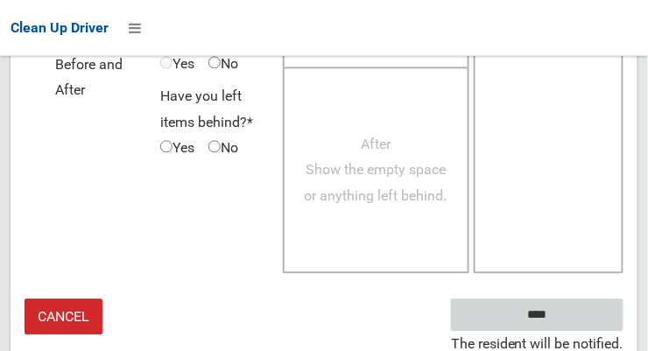
click at [563, 318] on input "****" at bounding box center [537, 315] width 172 height 32
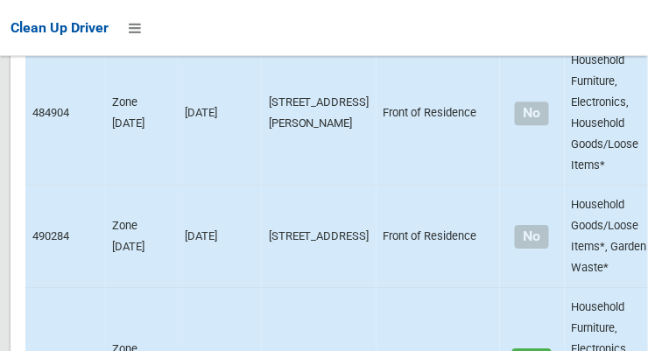
scroll to position [13778, 0]
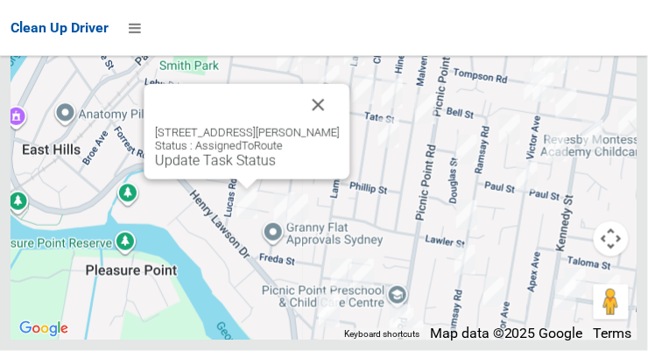
click at [189, 169] on link "Update Task Status" at bounding box center [215, 160] width 121 height 17
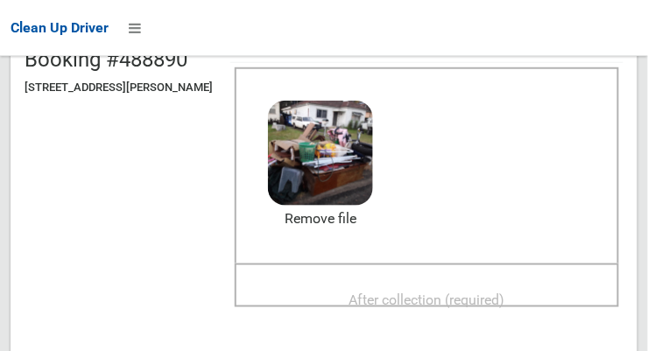
scroll to position [215, 0]
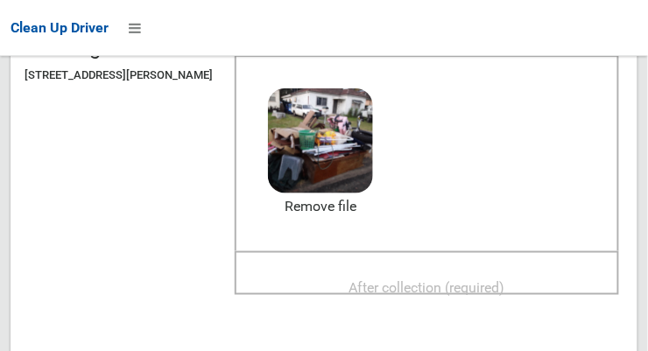
click at [372, 271] on div "After collection (required)" at bounding box center [427, 287] width 346 height 32
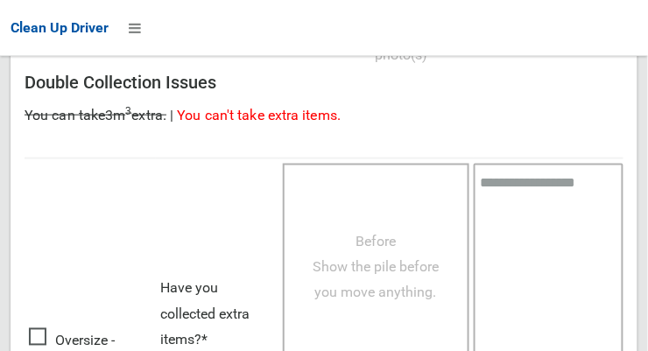
scroll to position [1583, 0]
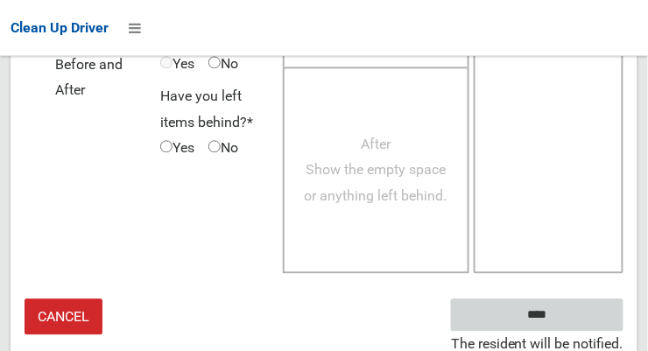
click at [570, 301] on input "****" at bounding box center [537, 315] width 172 height 32
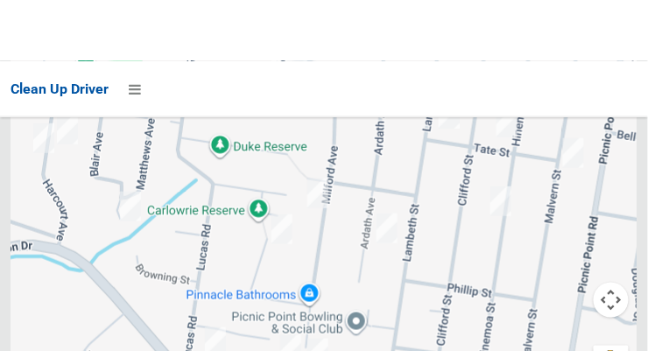
scroll to position [13778, 0]
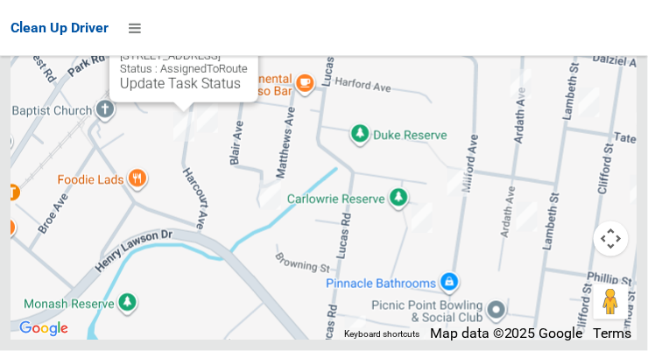
click at [248, 49] on button "Close" at bounding box center [227, 28] width 42 height 42
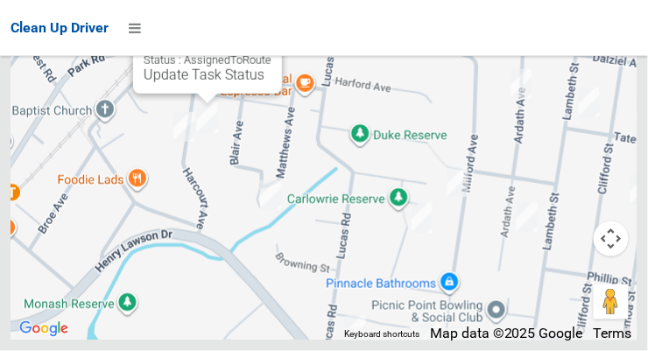
click at [186, 83] on link "Update Task Status" at bounding box center [204, 75] width 121 height 17
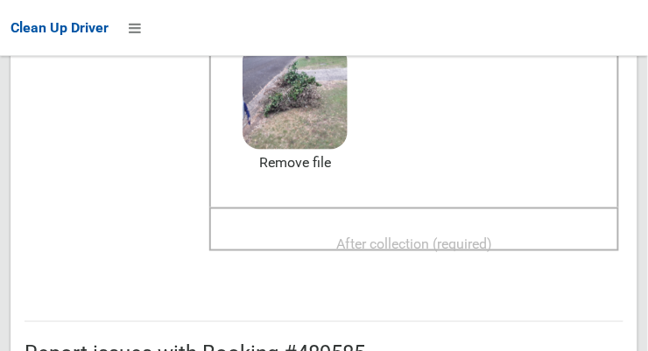
scroll to position [256, 0]
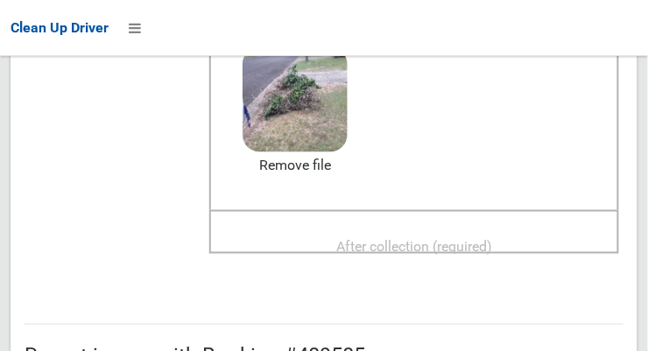
click at [405, 238] on span "After collection (required)" at bounding box center [414, 246] width 156 height 17
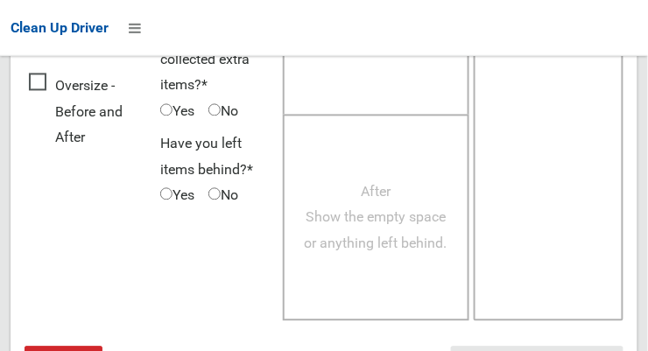
scroll to position [1583, 0]
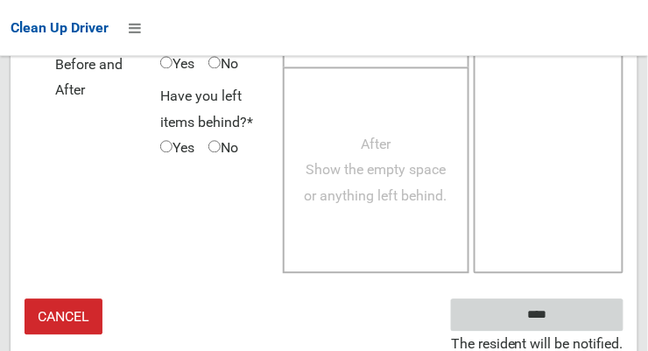
click at [563, 320] on input "****" at bounding box center [537, 315] width 172 height 32
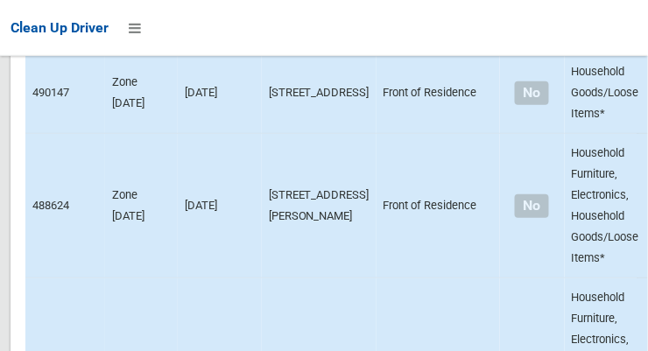
scroll to position [13778, 0]
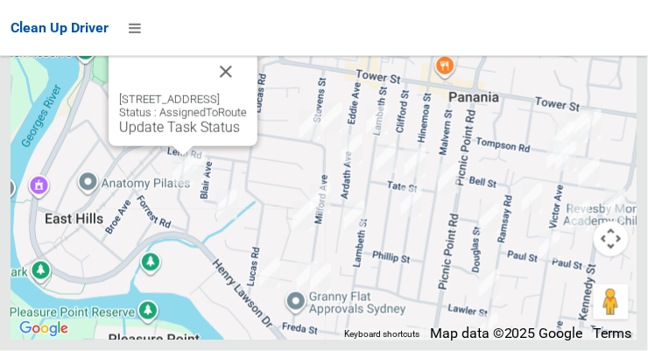
click at [159, 136] on div "20 Harcourt Avenue, EAST HILLS NSW 2213 Status : AssignedToRoute Update Task St…" at bounding box center [183, 114] width 128 height 43
click at [171, 136] on link "Update Task Status" at bounding box center [179, 127] width 121 height 17
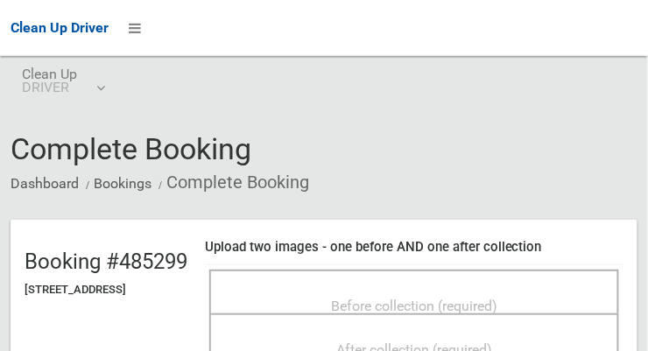
click at [332, 275] on div "Before collection (required)" at bounding box center [414, 292] width 410 height 44
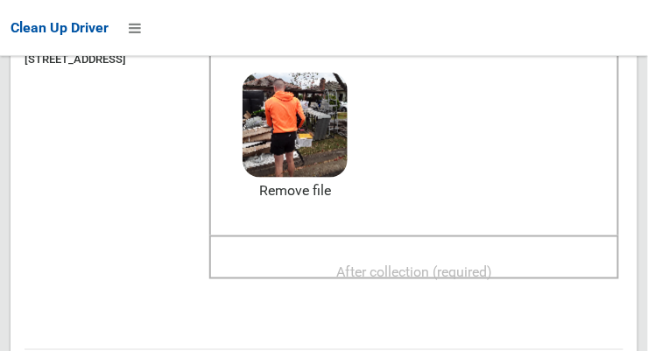
scroll to position [257, 0]
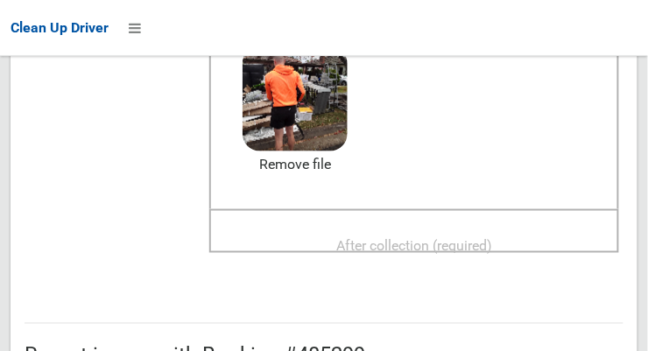
click at [370, 229] on div "After collection (required)" at bounding box center [414, 245] width 371 height 32
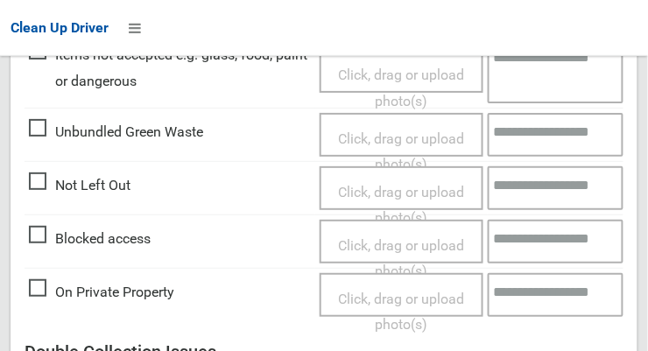
scroll to position [1583, 0]
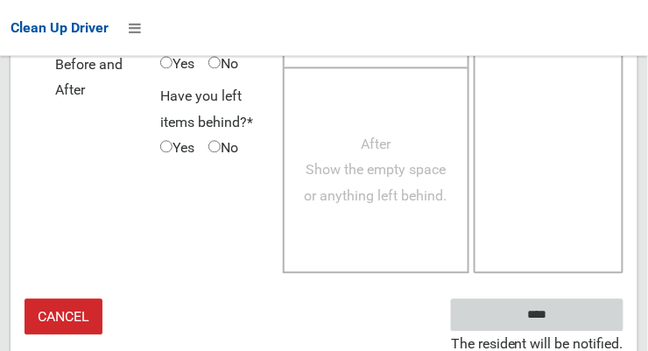
click at [563, 320] on input "****" at bounding box center [537, 315] width 172 height 32
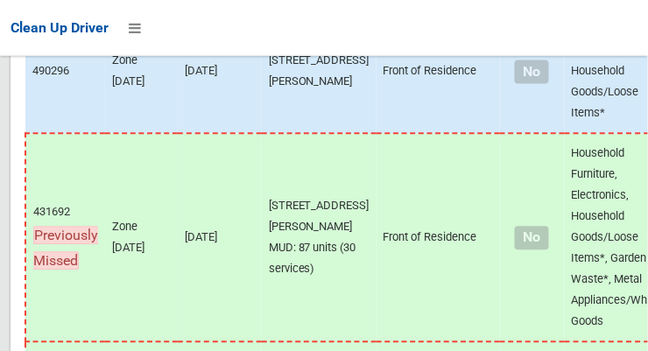
scroll to position [13777, 0]
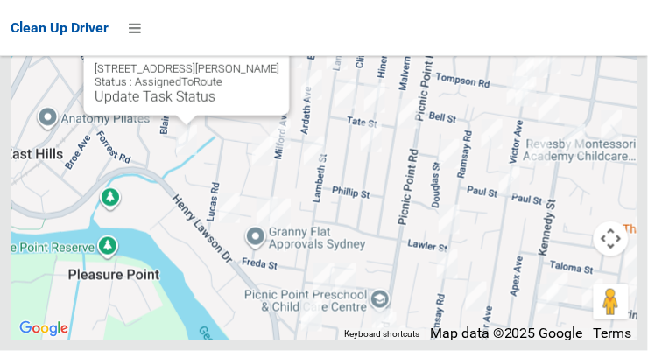
click at [277, 62] on button "Close" at bounding box center [258, 41] width 42 height 42
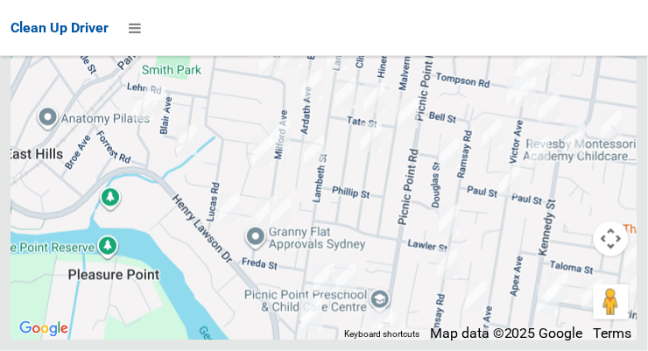
scroll to position [13778, 0]
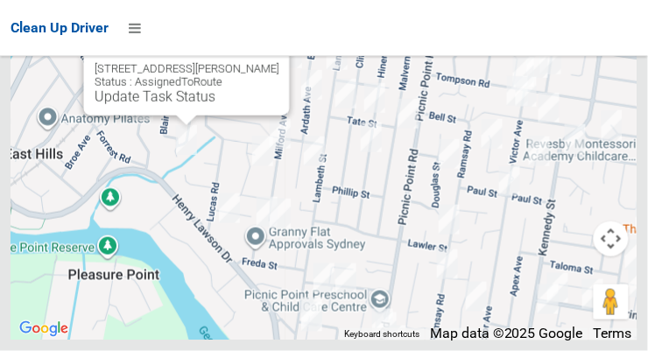
click at [168, 105] on link "Update Task Status" at bounding box center [155, 96] width 121 height 17
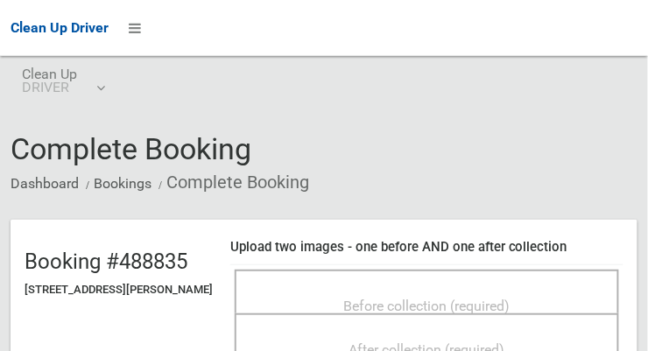
click at [335, 275] on div "Before collection (required)" at bounding box center [427, 292] width 384 height 44
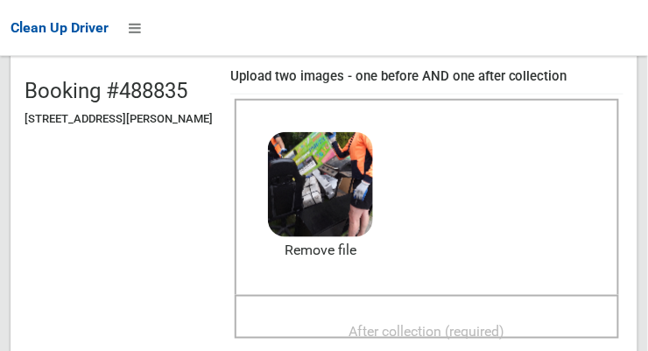
scroll to position [165, 0]
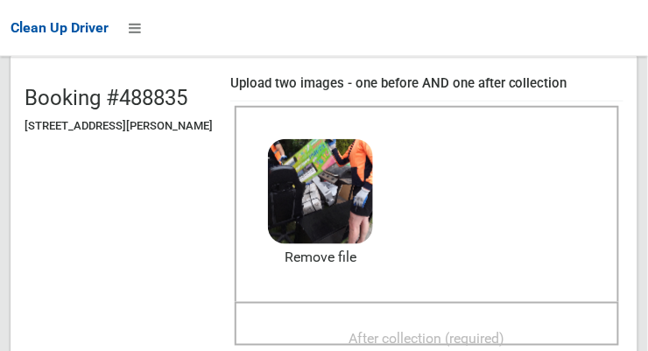
click at [390, 320] on div "After collection (required)" at bounding box center [427, 336] width 346 height 32
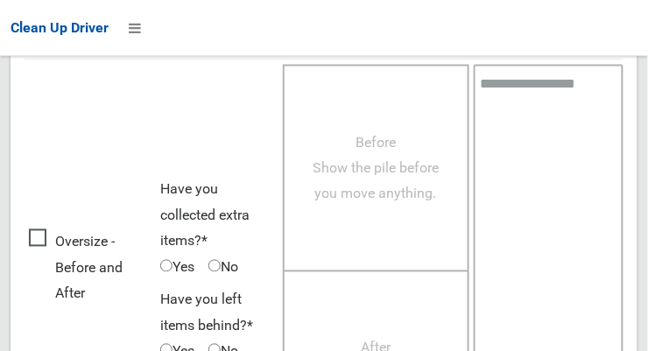
scroll to position [1583, 0]
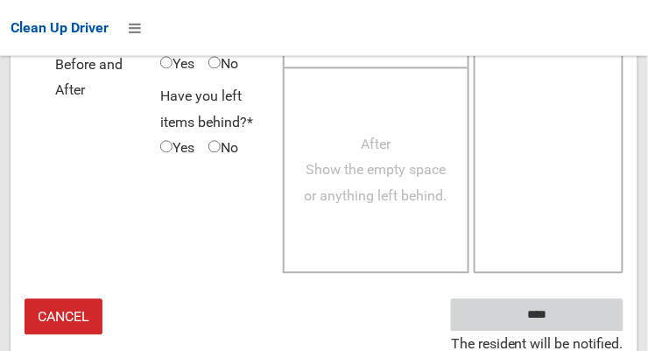
click at [563, 310] on input "****" at bounding box center [537, 315] width 172 height 32
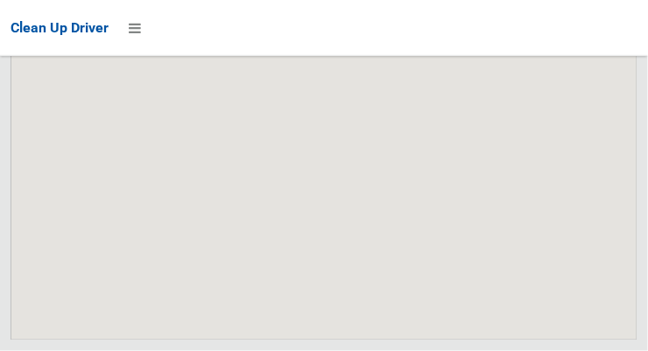
scroll to position [13777, 0]
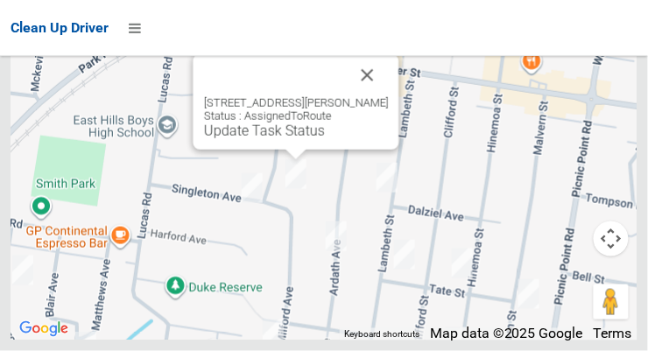
click at [373, 96] on button "Close" at bounding box center [368, 75] width 42 height 42
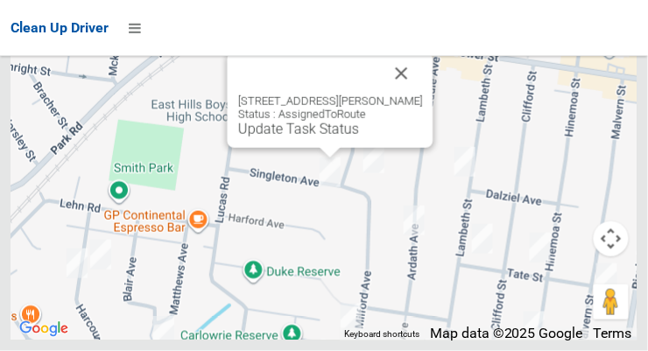
click at [296, 137] on link "Update Task Status" at bounding box center [298, 129] width 121 height 17
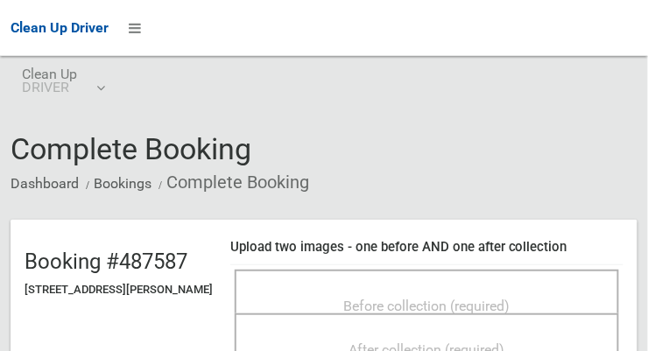
click at [378, 298] on span "Before collection (required)" at bounding box center [427, 306] width 166 height 17
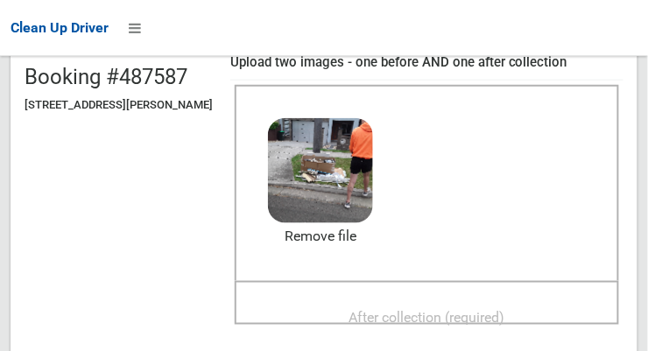
scroll to position [186, 0]
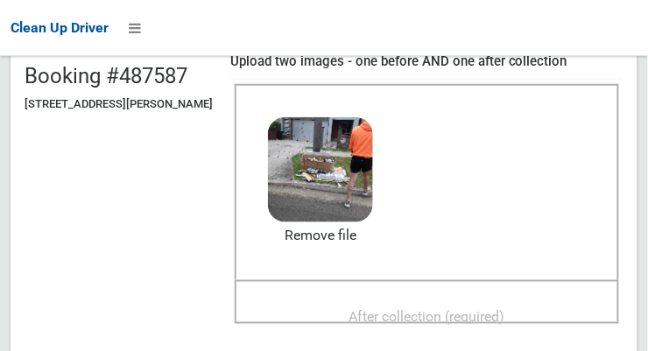
click at [349, 306] on div "After collection (required)" at bounding box center [427, 315] width 346 height 32
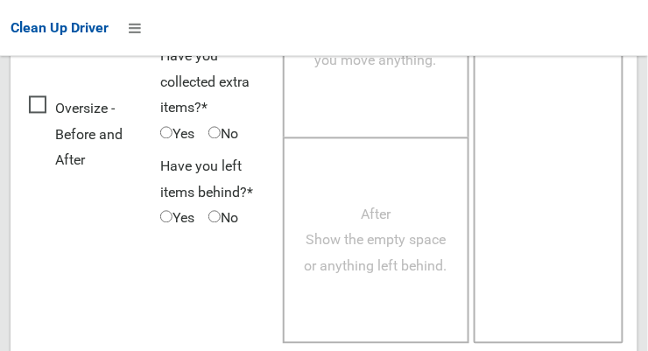
scroll to position [1583, 0]
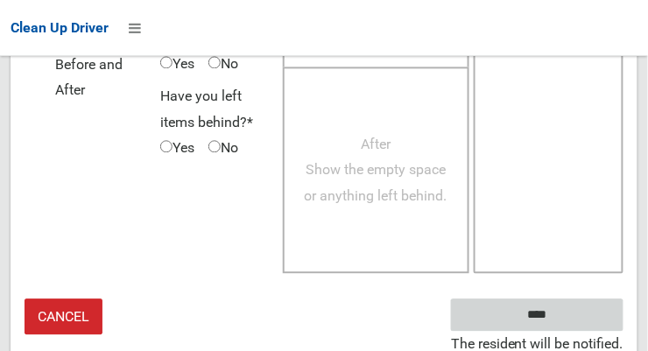
click at [550, 308] on input "****" at bounding box center [537, 315] width 172 height 32
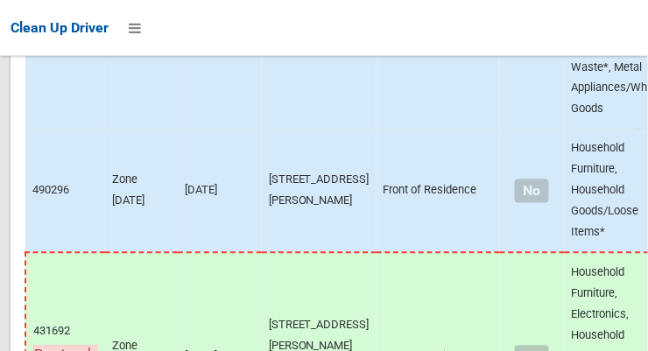
scroll to position [13777, 0]
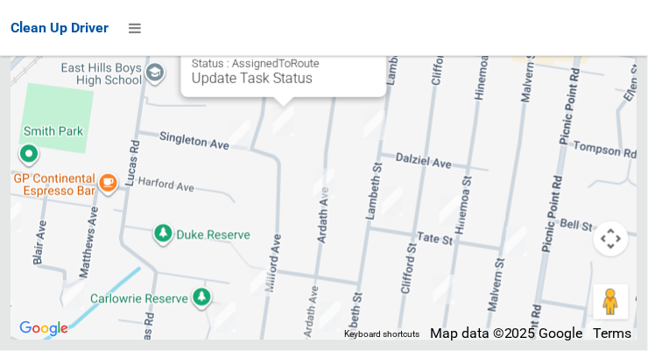
click at [252, 87] on link "Update Task Status" at bounding box center [252, 78] width 121 height 17
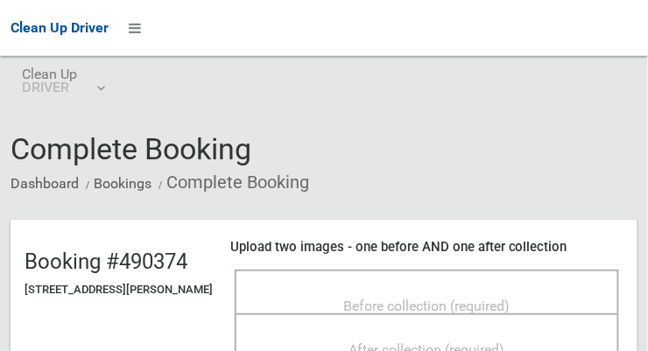
click at [395, 298] on span "Before collection (required)" at bounding box center [427, 306] width 166 height 17
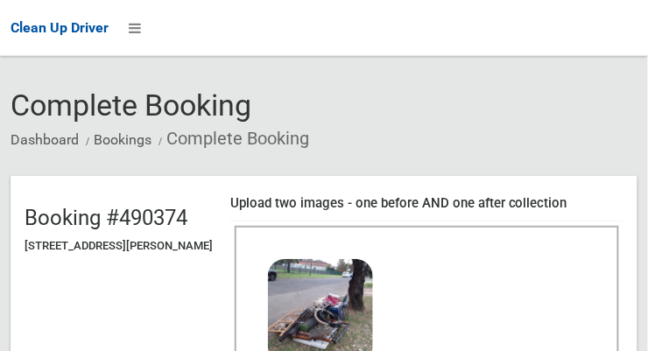
scroll to position [208, 0]
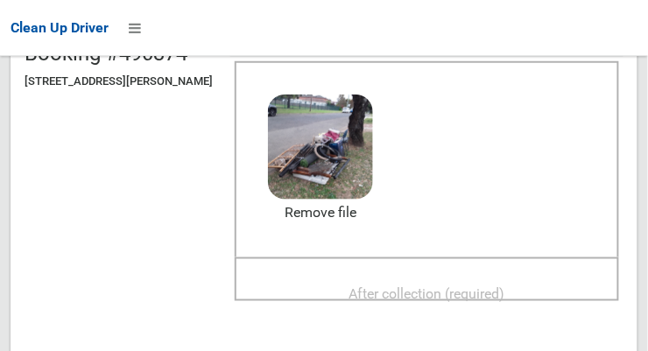
click at [393, 285] on span "After collection (required)" at bounding box center [427, 293] width 156 height 17
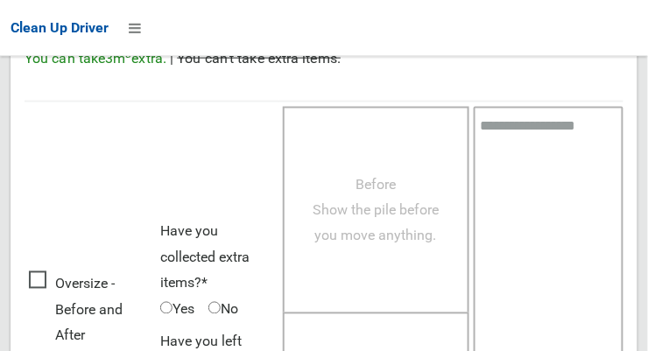
scroll to position [1583, 0]
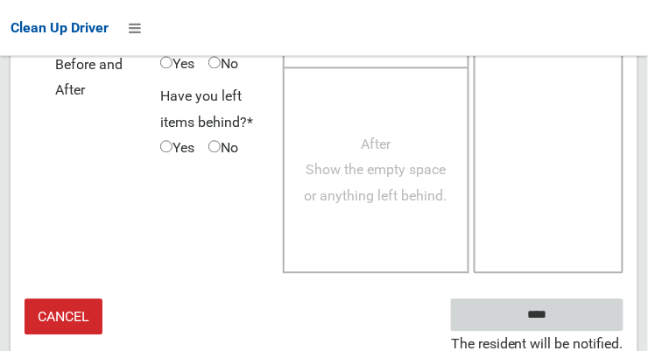
click at [563, 313] on input "****" at bounding box center [537, 315] width 172 height 32
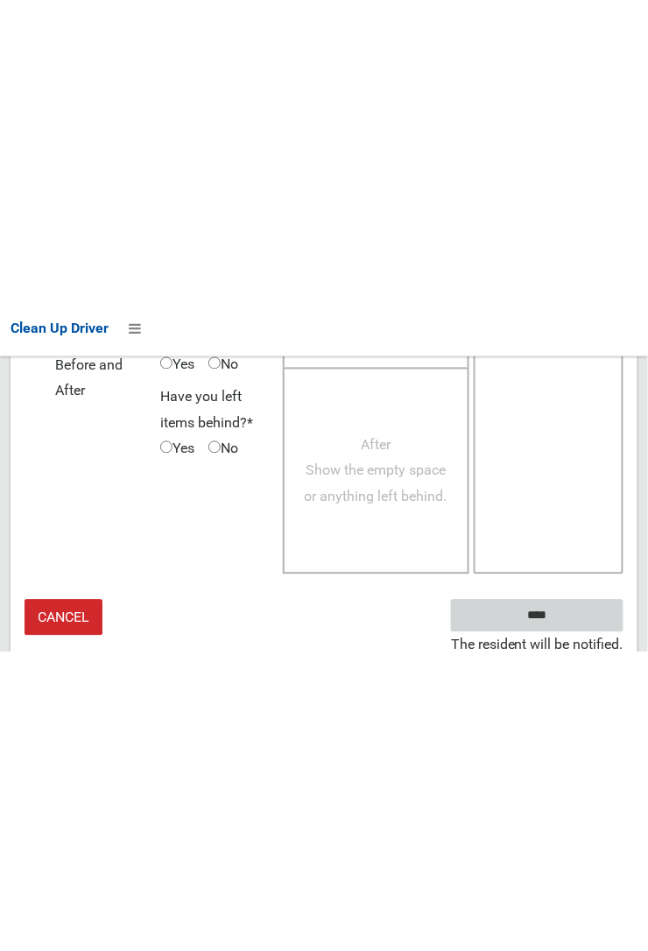
scroll to position [1021, 0]
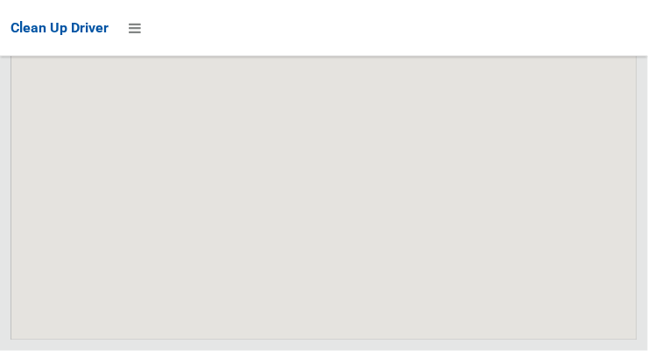
scroll to position [13778, 0]
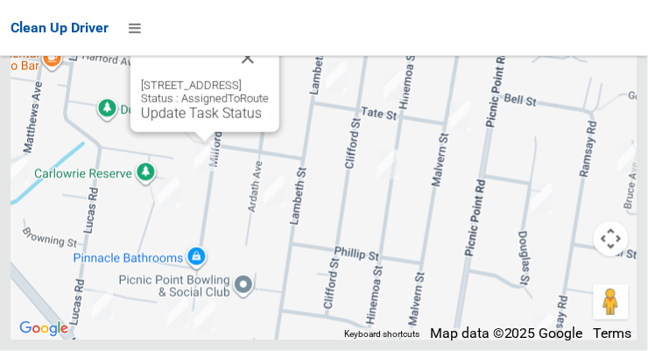
click at [201, 122] on link "Update Task Status" at bounding box center [201, 113] width 121 height 17
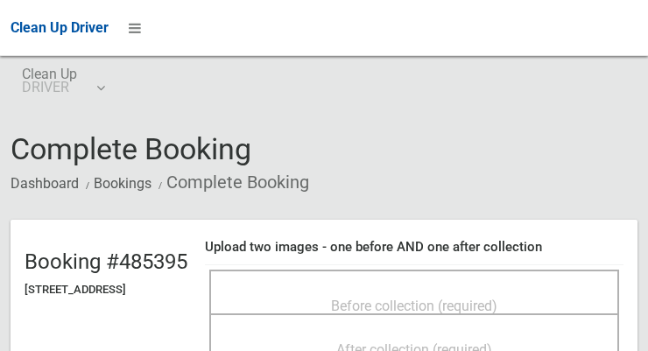
click at [379, 289] on div "Before collection (required)" at bounding box center [414, 305] width 371 height 32
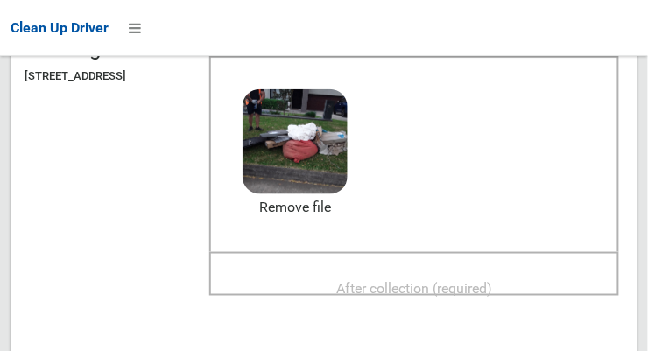
scroll to position [227, 0]
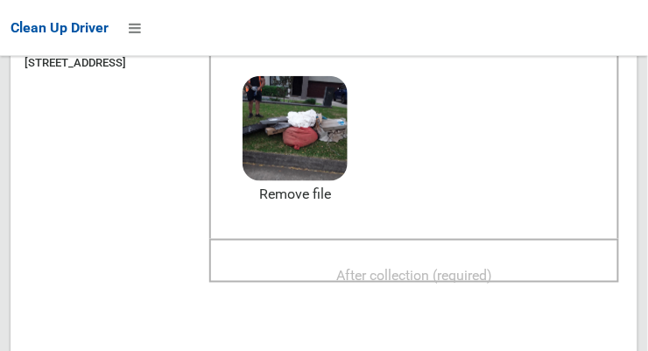
click at [355, 267] on span "After collection (required)" at bounding box center [414, 275] width 156 height 17
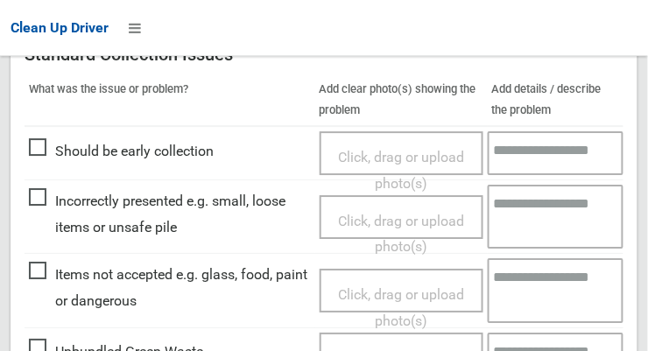
scroll to position [1583, 0]
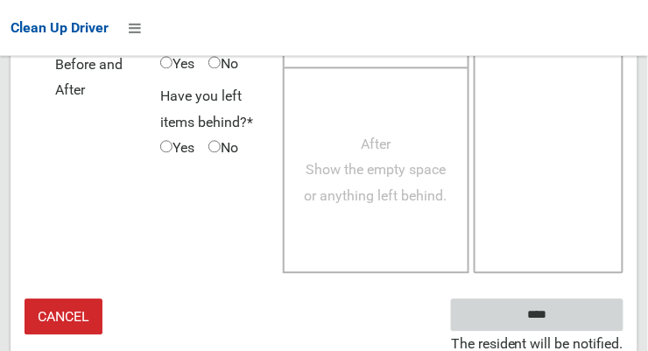
click at [549, 315] on input "****" at bounding box center [537, 315] width 172 height 32
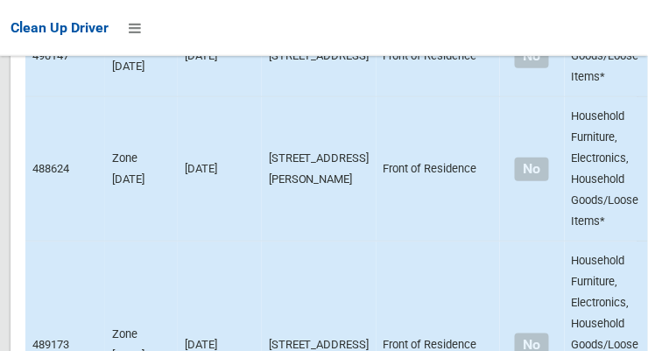
scroll to position [13778, 0]
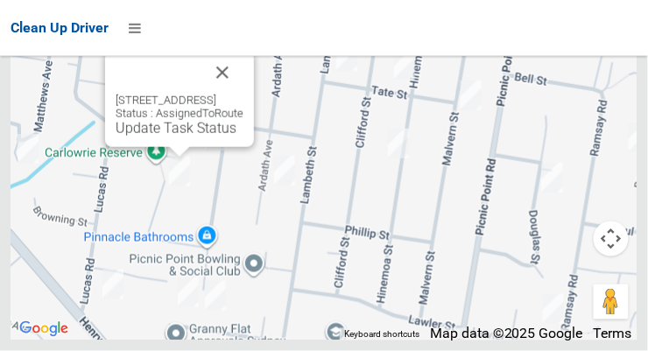
click at [243, 94] on button "Close" at bounding box center [222, 73] width 42 height 42
click at [155, 137] on div "[STREET_ADDRESS] Status : AssignedToRoute Update Task Status" at bounding box center [180, 115] width 128 height 43
click at [172, 137] on link "Update Task Status" at bounding box center [176, 128] width 121 height 17
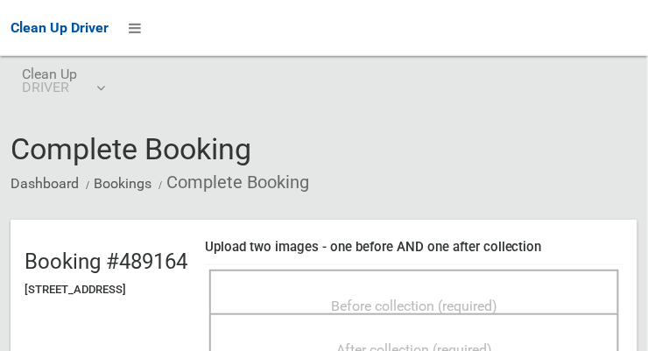
click at [356, 298] on span "Before collection (required)" at bounding box center [414, 306] width 166 height 17
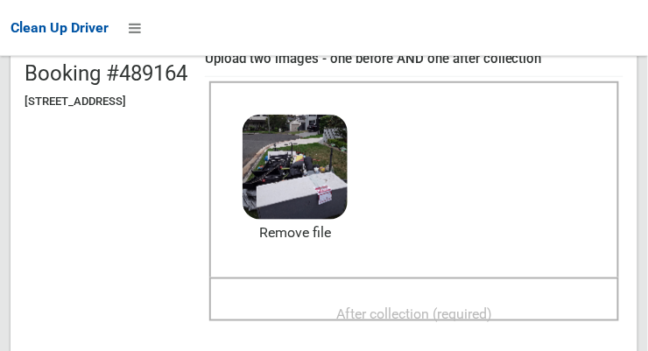
scroll to position [248, 0]
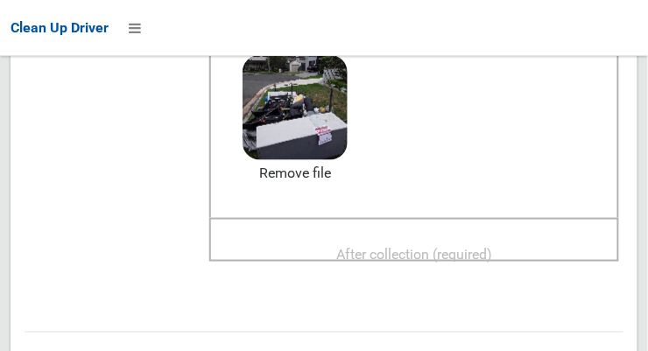
click at [362, 246] on span "After collection (required)" at bounding box center [414, 254] width 156 height 17
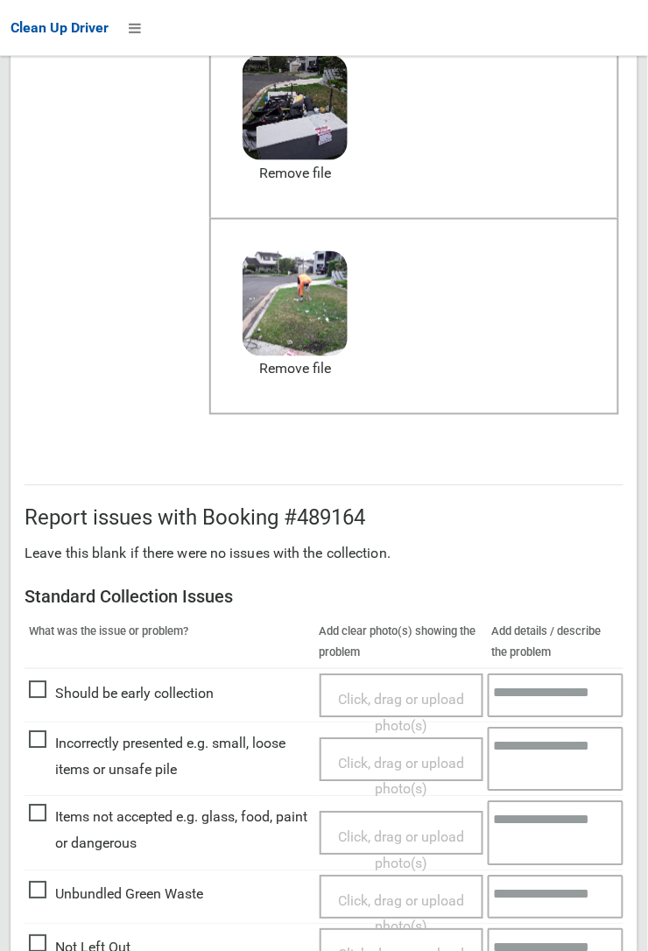
click at [25, 350] on hr at bounding box center [324, 485] width 599 height 1
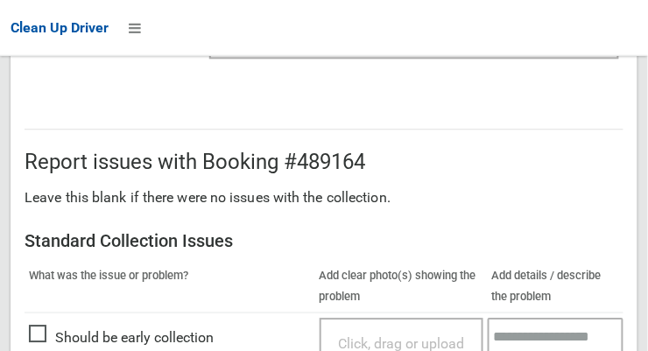
scroll to position [1583, 0]
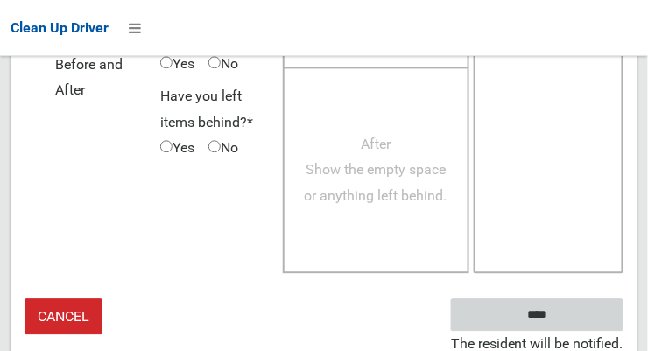
click at [527, 312] on input "****" at bounding box center [537, 315] width 172 height 32
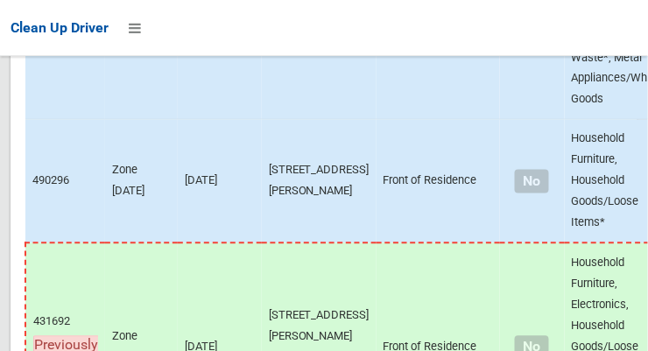
scroll to position [13777, 0]
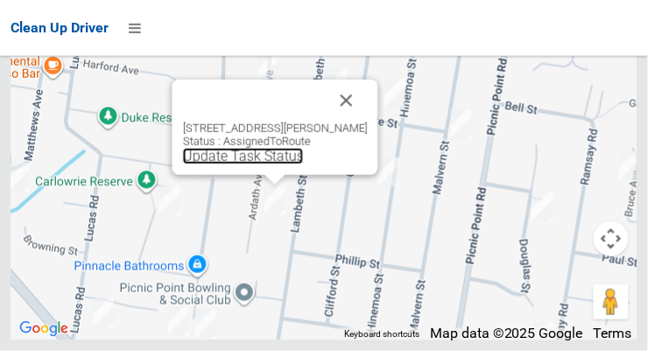
click at [256, 165] on link "Update Task Status" at bounding box center [243, 156] width 121 height 17
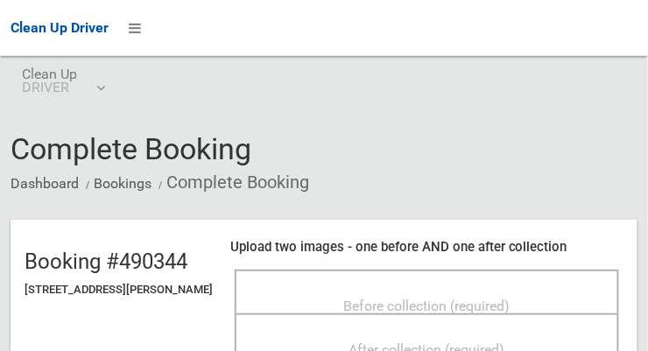
click at [335, 289] on div "Before collection (required)" at bounding box center [427, 305] width 346 height 32
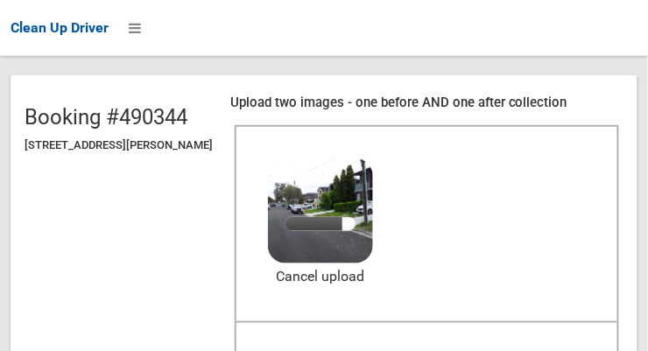
scroll to position [166, 0]
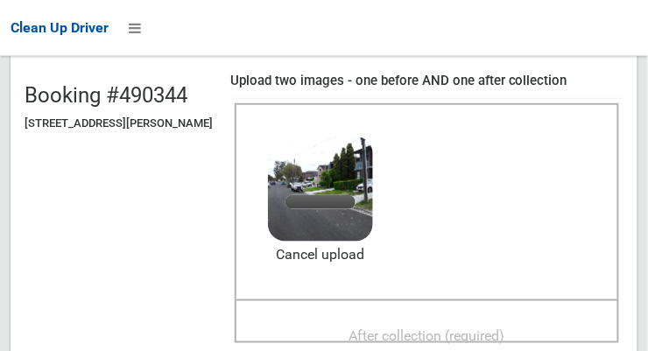
click at [363, 305] on div "After collection (required)" at bounding box center [427, 321] width 384 height 44
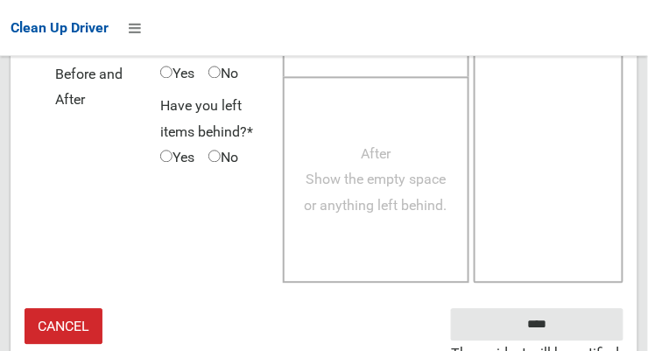
scroll to position [1583, 0]
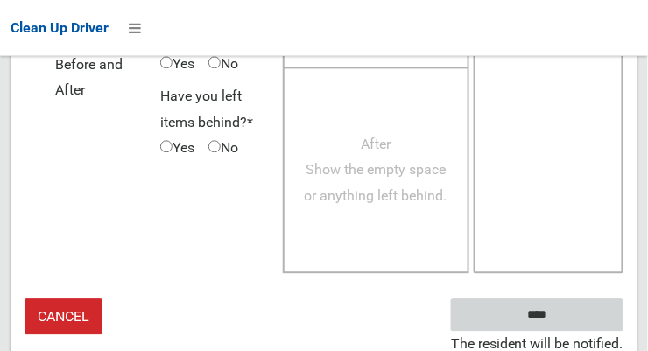
click at [563, 309] on input "****" at bounding box center [537, 315] width 172 height 32
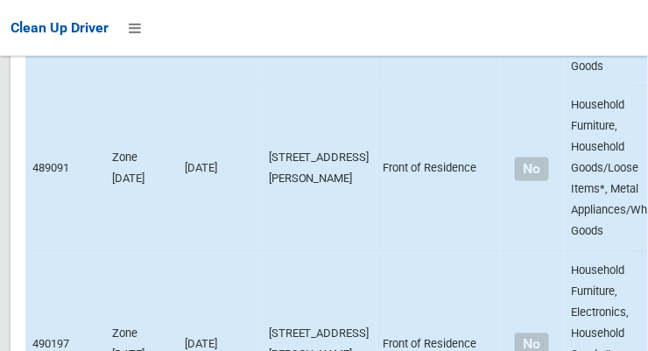
scroll to position [13777, 0]
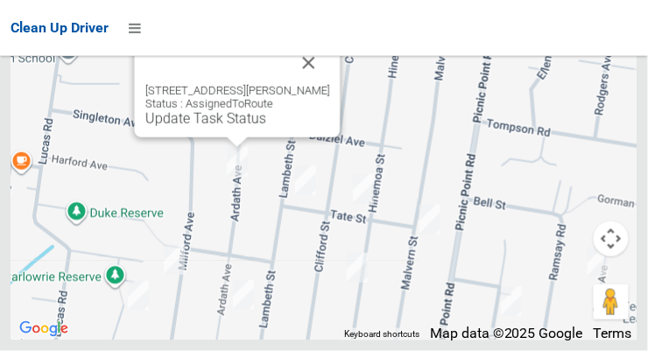
click at [207, 127] on link "Update Task Status" at bounding box center [205, 118] width 121 height 17
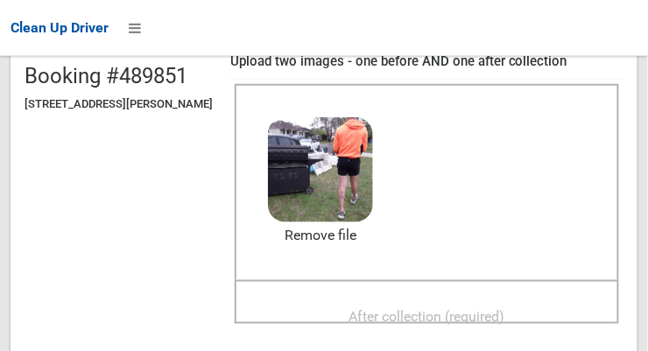
scroll to position [232, 0]
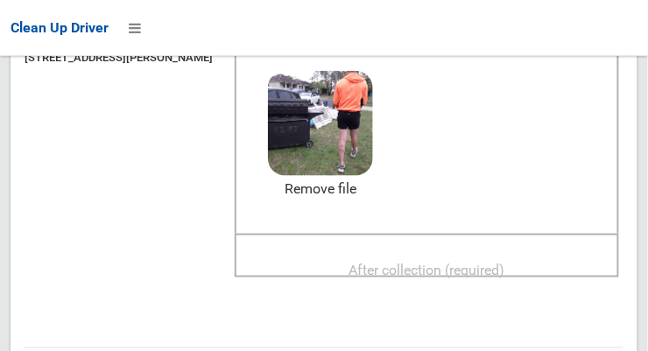
click at [368, 262] on span "After collection (required)" at bounding box center [427, 270] width 156 height 17
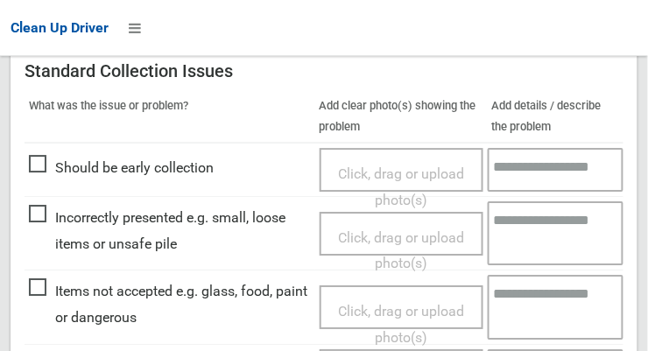
scroll to position [1583, 0]
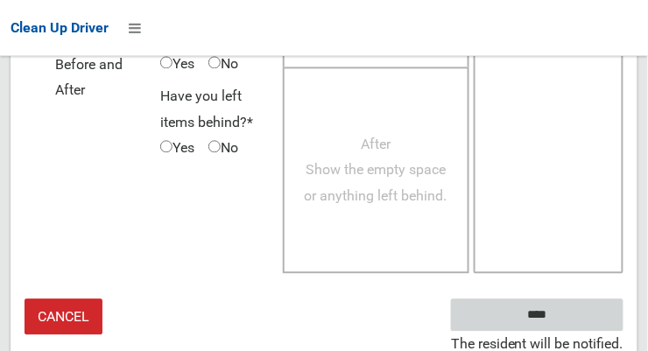
click at [569, 312] on input "****" at bounding box center [537, 315] width 172 height 32
